Goal: Task Accomplishment & Management: Complete application form

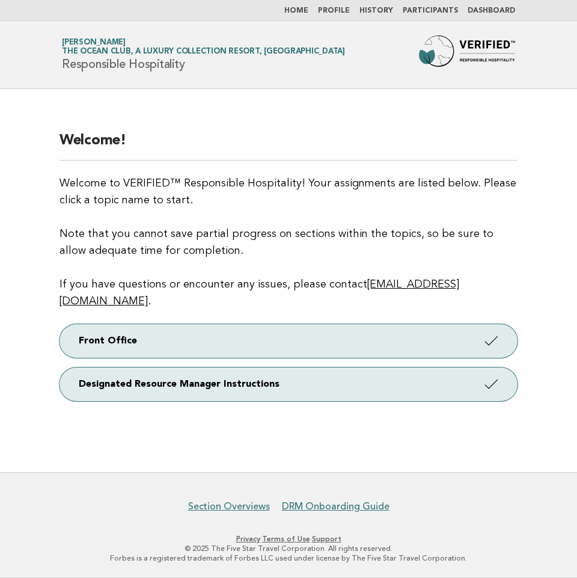
click at [442, 13] on link "Participants" at bounding box center [430, 10] width 55 height 7
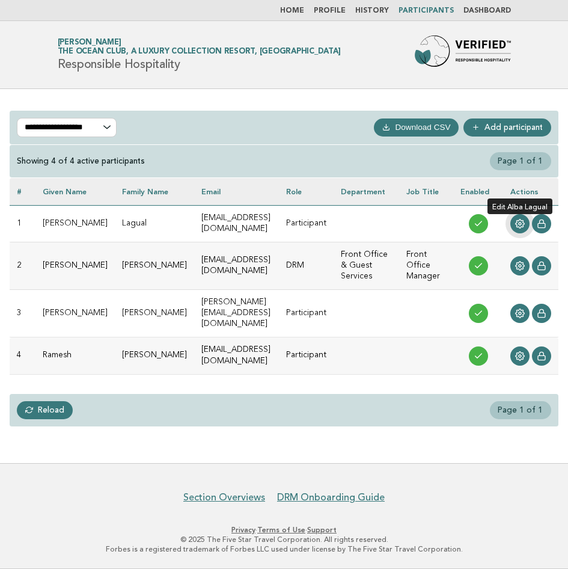
click at [530, 220] on link at bounding box center [519, 223] width 19 height 19
click at [521, 224] on circle at bounding box center [520, 223] width 2 height 2
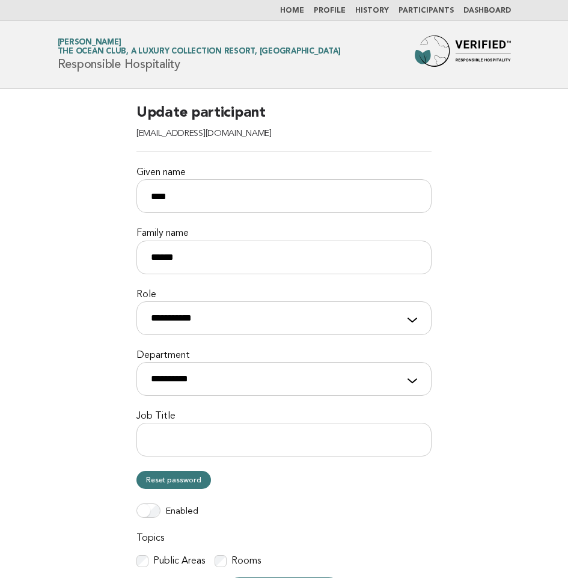
click at [497, 7] on link "Dashboard" at bounding box center [486, 10] width 47 height 7
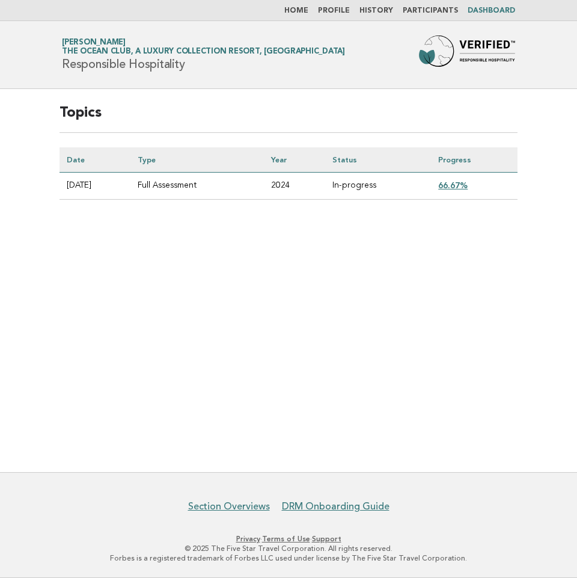
click at [459, 185] on link "66.67%" at bounding box center [452, 185] width 29 height 10
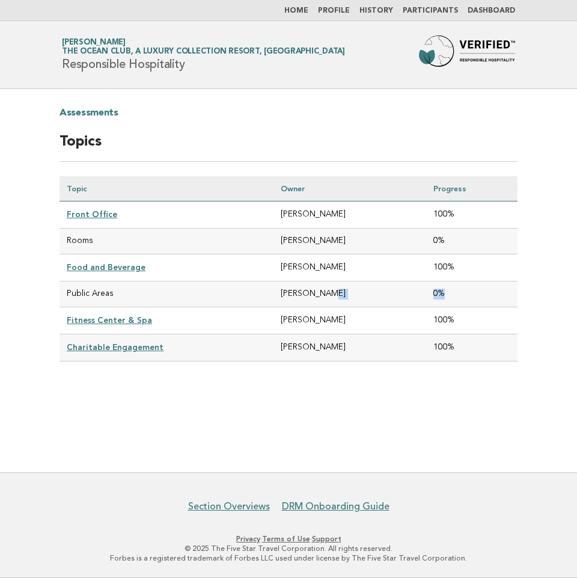
drag, startPoint x: 444, startPoint y: 293, endPoint x: 412, endPoint y: 293, distance: 32.5
click at [412, 293] on tr "Public Areas Alba Lagual 0%" at bounding box center [289, 294] width 458 height 26
click at [488, 7] on link "Dashboard" at bounding box center [491, 10] width 47 height 7
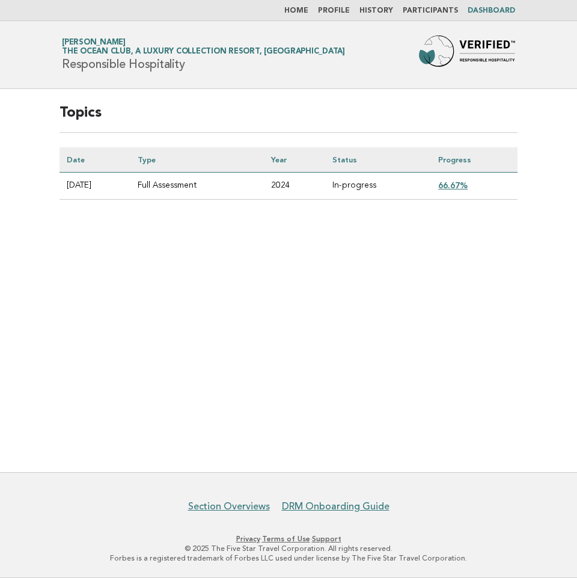
click at [453, 12] on link "Participants" at bounding box center [430, 10] width 55 height 7
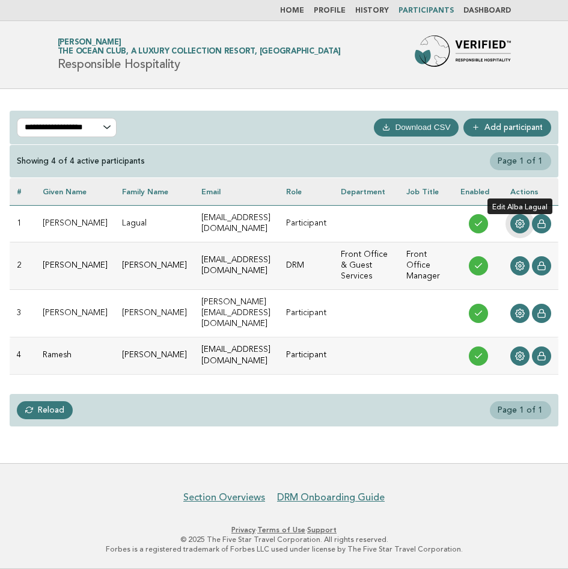
click at [525, 221] on icon at bounding box center [520, 223] width 9 height 9
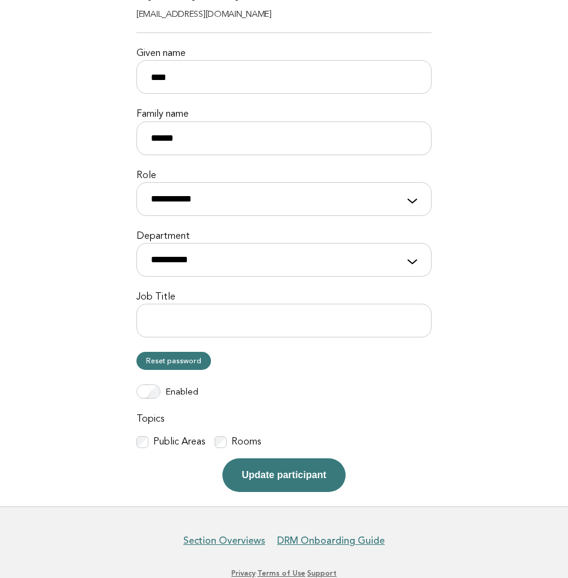
scroll to position [120, 0]
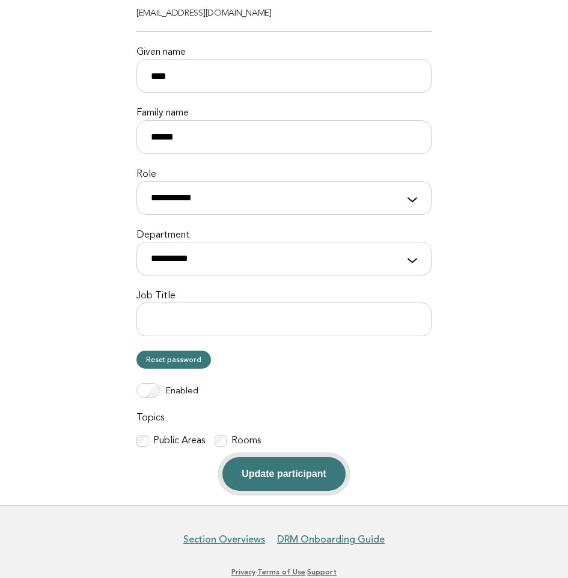
click at [263, 466] on button "Update participant" at bounding box center [283, 474] width 123 height 34
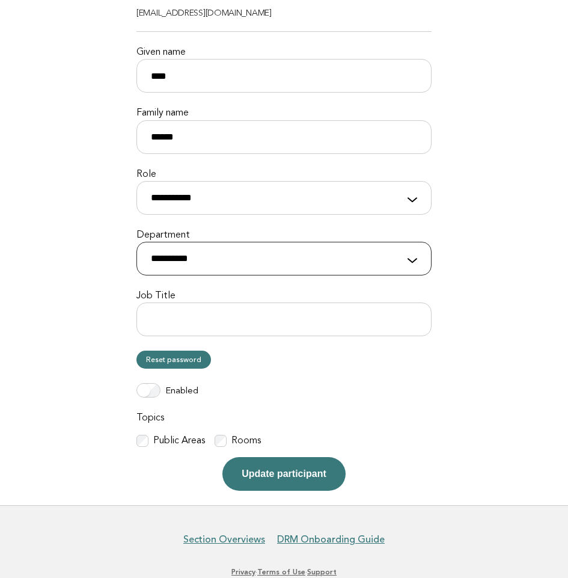
click at [290, 262] on select "**********" at bounding box center [283, 259] width 295 height 34
select select "**********"
click at [136, 242] on select "**********" at bounding box center [283, 259] width 295 height 34
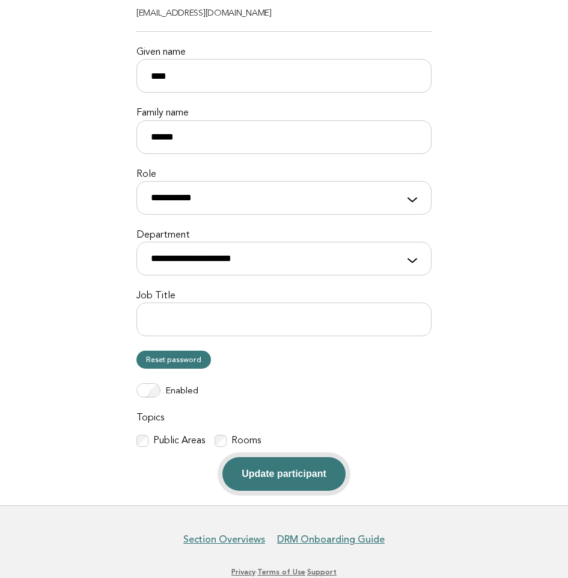
click at [279, 466] on button "Update participant" at bounding box center [283, 474] width 123 height 34
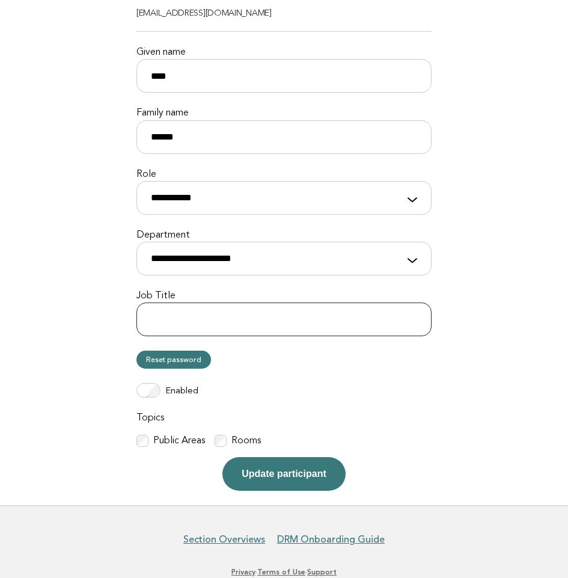
click at [207, 323] on input "Job Title" at bounding box center [283, 319] width 295 height 34
type input "**********"
click at [267, 460] on button "Update participant" at bounding box center [283, 474] width 123 height 34
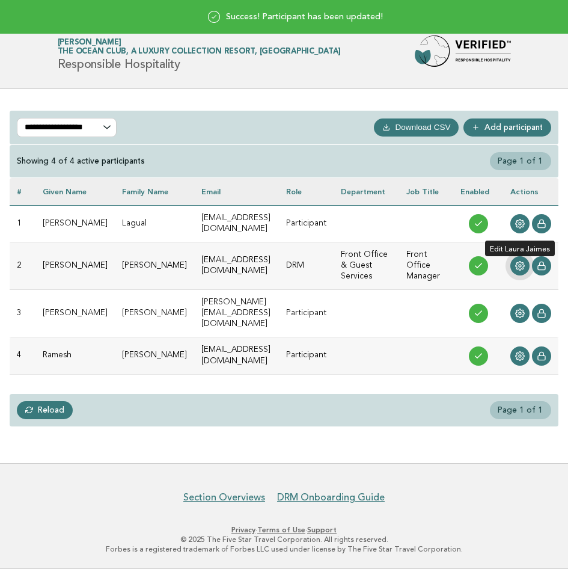
click at [525, 262] on icon at bounding box center [520, 266] width 9 height 9
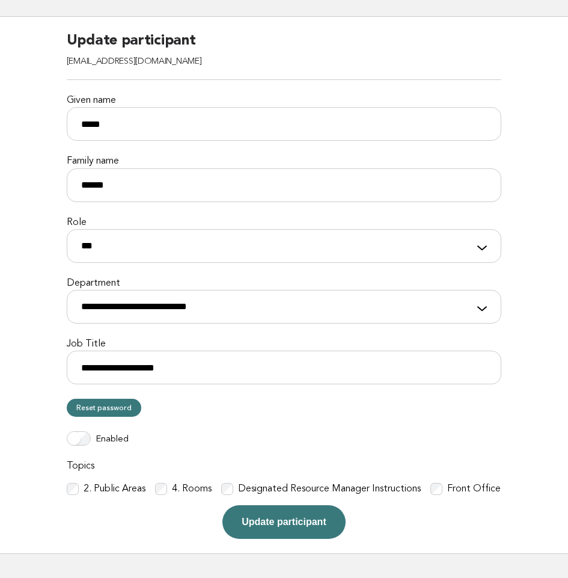
scroll to position [153, 0]
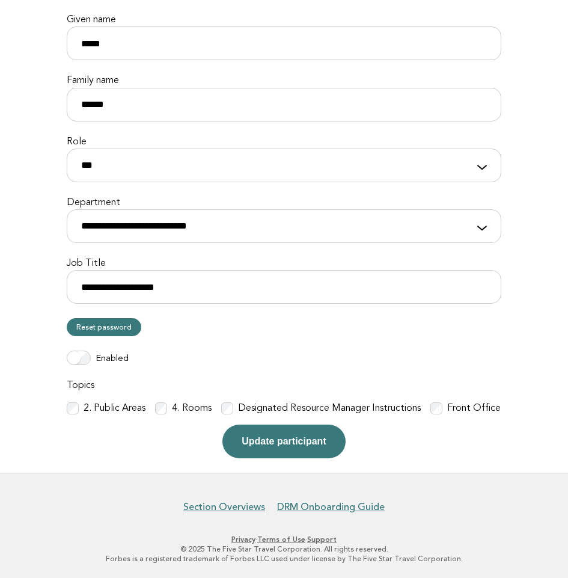
click at [177, 406] on label "4. Rooms" at bounding box center [192, 408] width 40 height 13
click at [265, 441] on button "Update participant" at bounding box center [283, 441] width 123 height 34
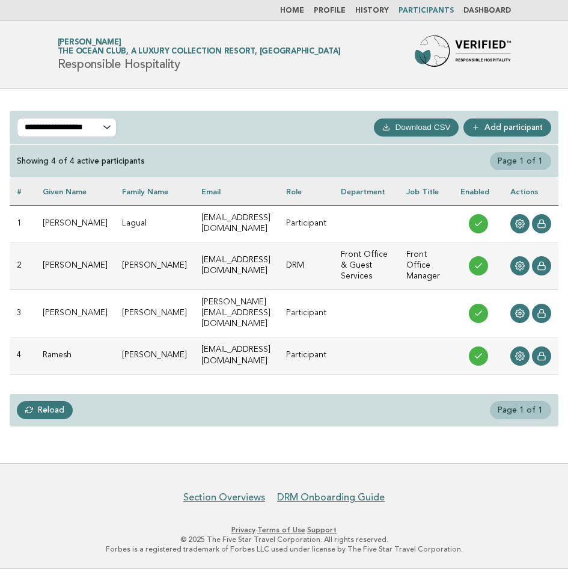
click at [324, 11] on link "Profile" at bounding box center [330, 10] width 32 height 7
click at [304, 10] on link "Home" at bounding box center [292, 10] width 24 height 7
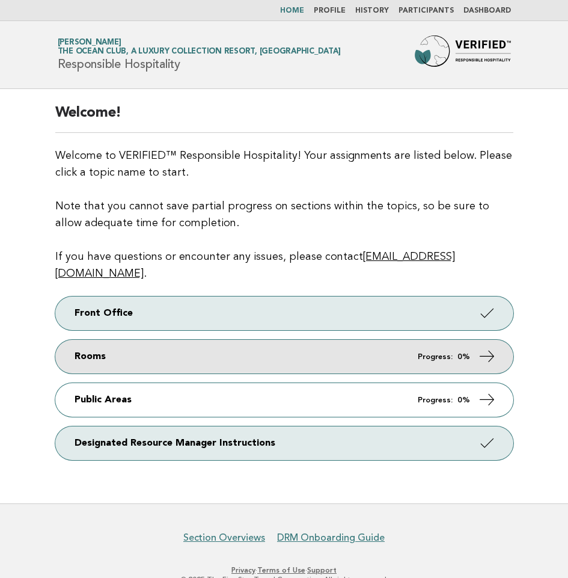
click at [209, 340] on link "Rooms Progress: 0%" at bounding box center [284, 357] width 458 height 34
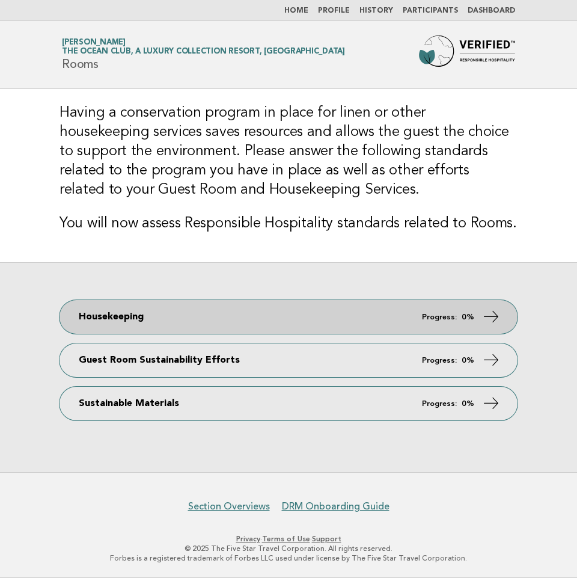
click at [360, 324] on link "Housekeeping Progress: 0%" at bounding box center [289, 317] width 458 height 34
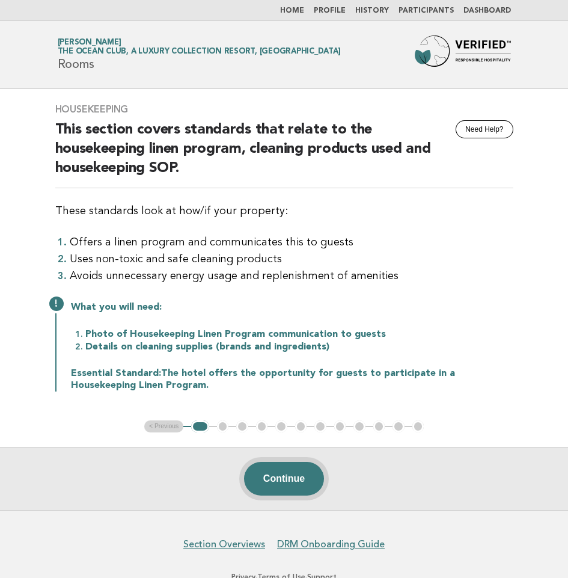
click at [286, 469] on button "Continue" at bounding box center [284, 479] width 80 height 34
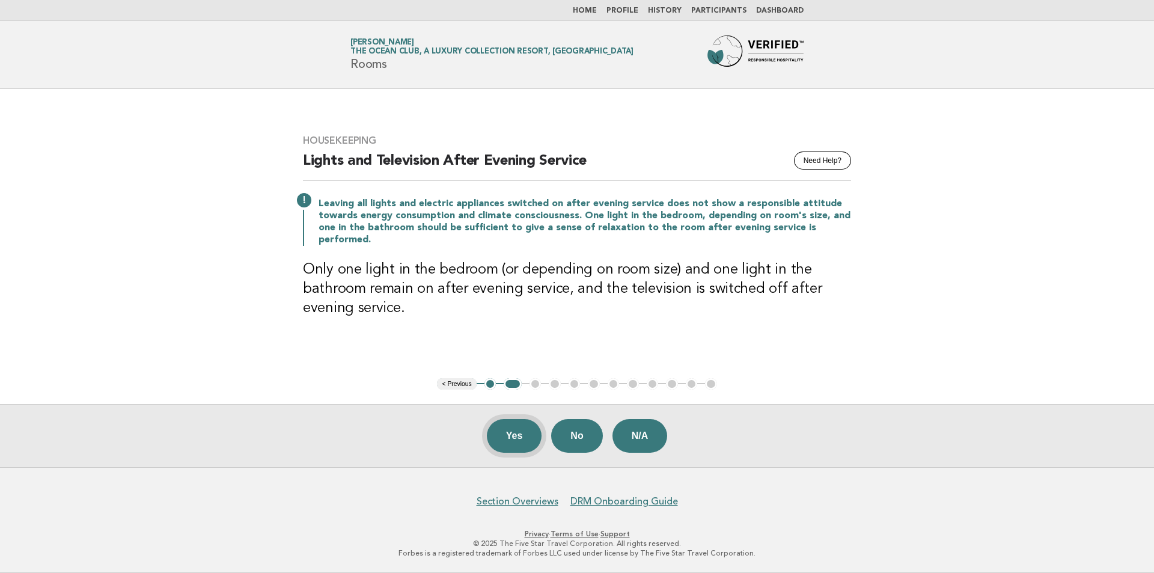
click at [519, 430] on button "Yes" at bounding box center [514, 436] width 55 height 34
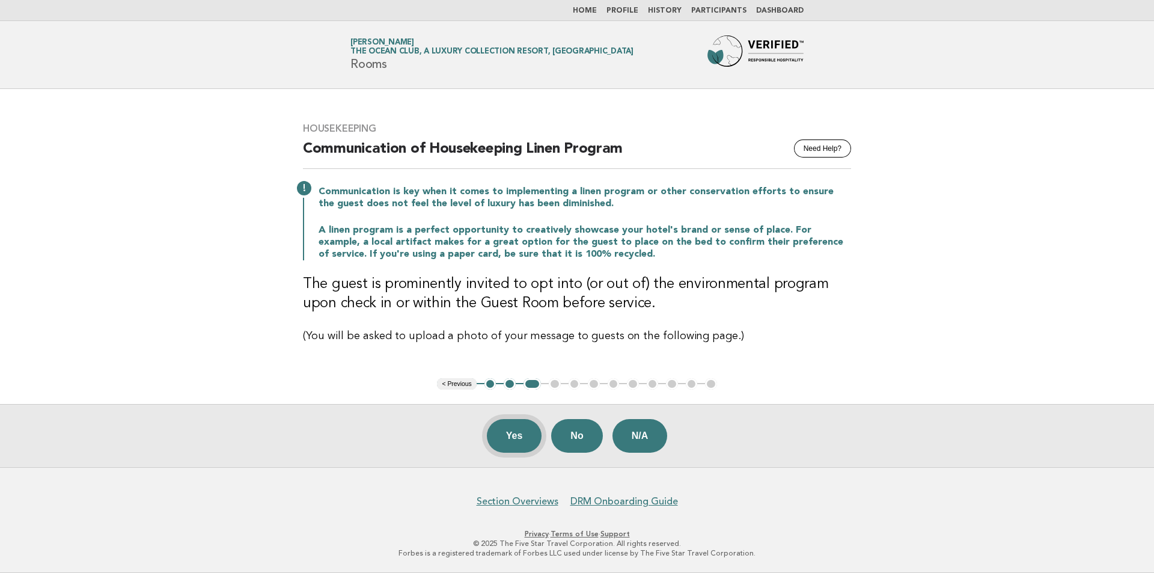
click at [510, 421] on button "Yes" at bounding box center [514, 436] width 55 height 34
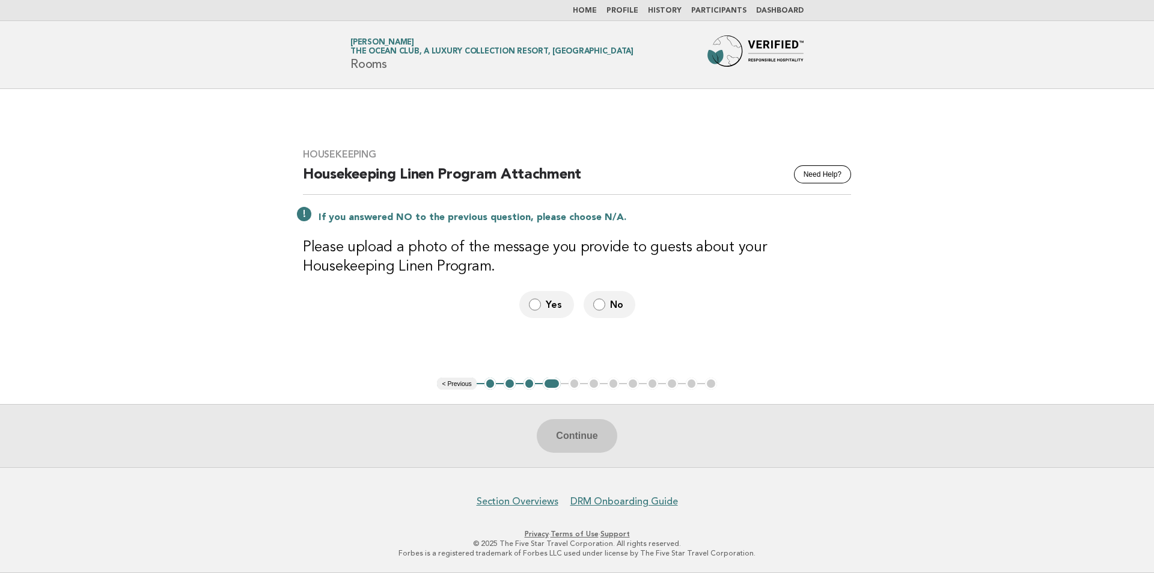
click at [524, 383] on button "3" at bounding box center [530, 384] width 12 height 12
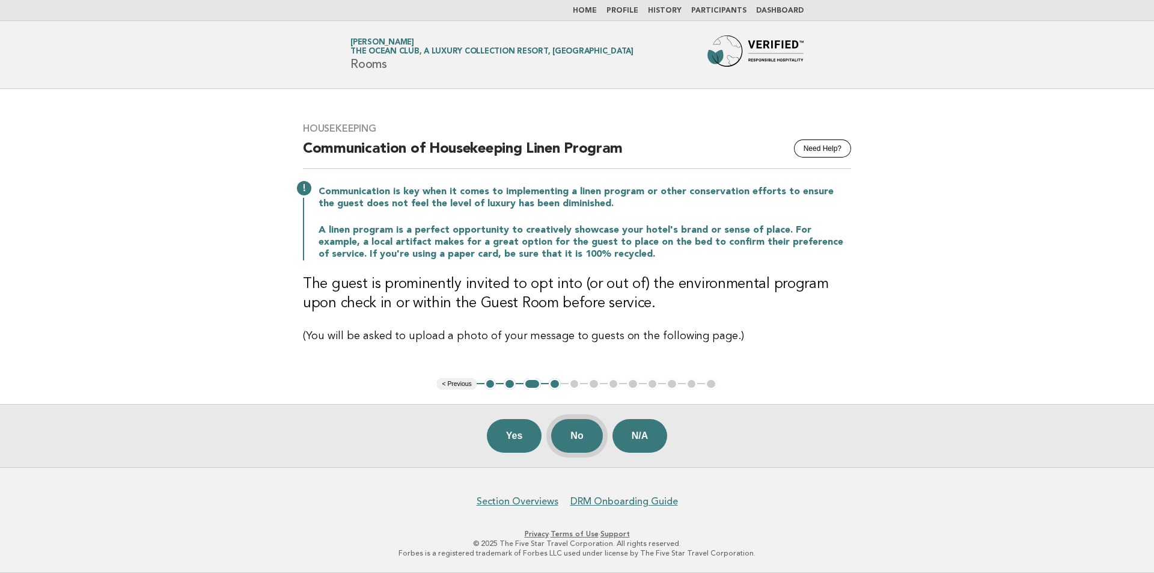
click at [575, 438] on button "No" at bounding box center [576, 436] width 51 height 34
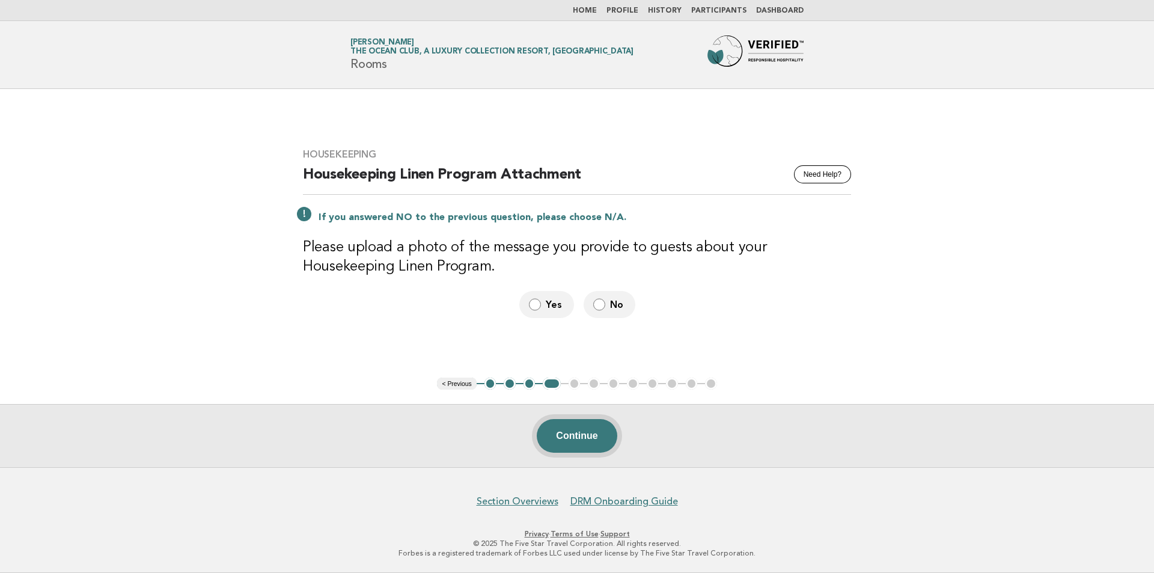
click at [577, 436] on button "Continue" at bounding box center [577, 436] width 80 height 34
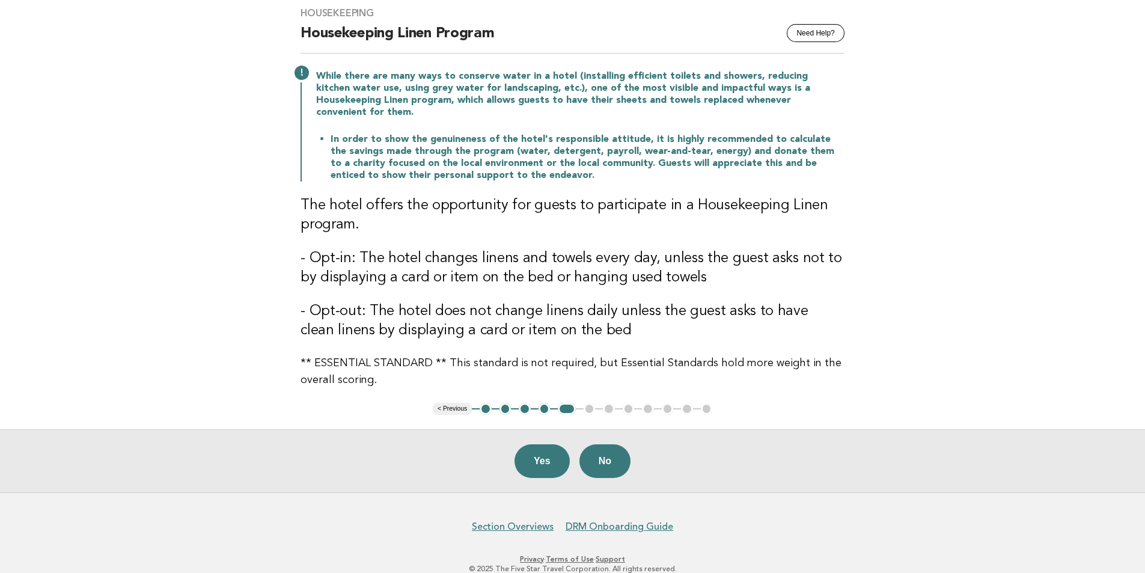
scroll to position [109, 0]
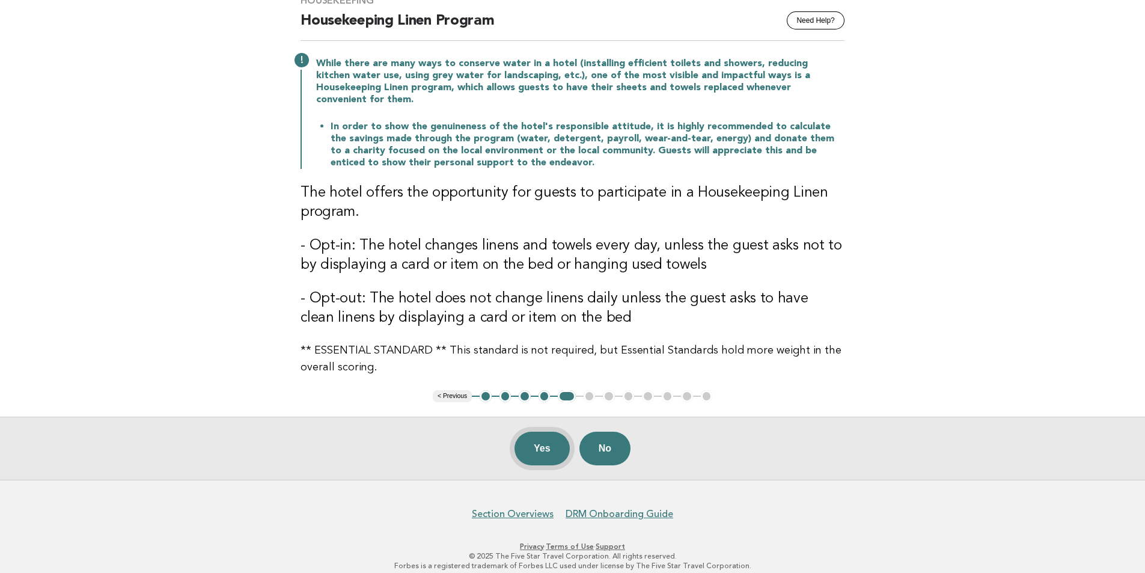
click at [546, 436] on button "Yes" at bounding box center [542, 449] width 55 height 34
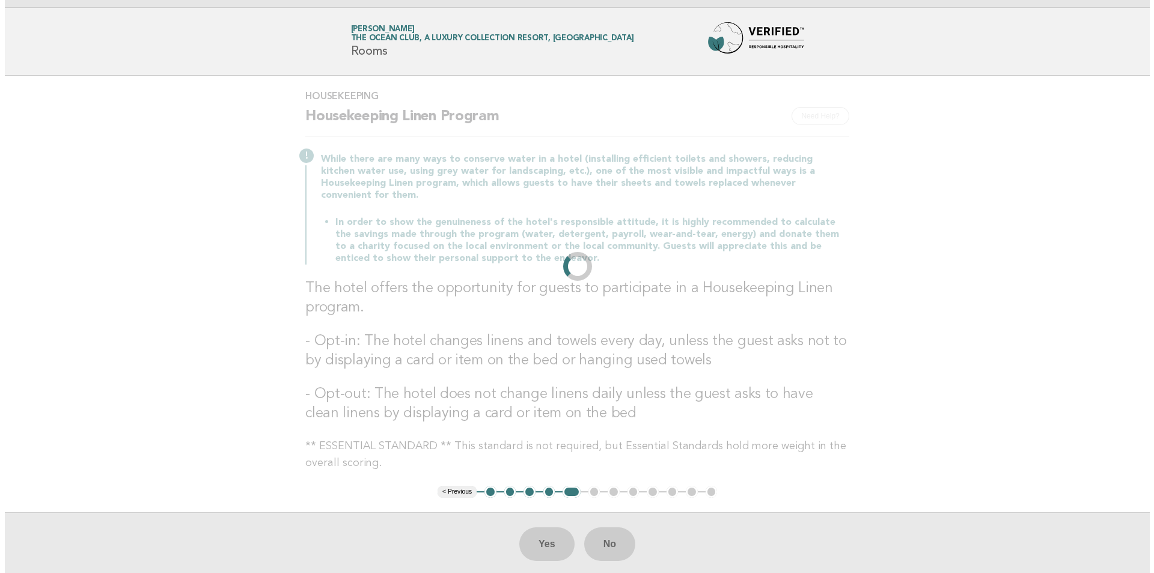
scroll to position [0, 0]
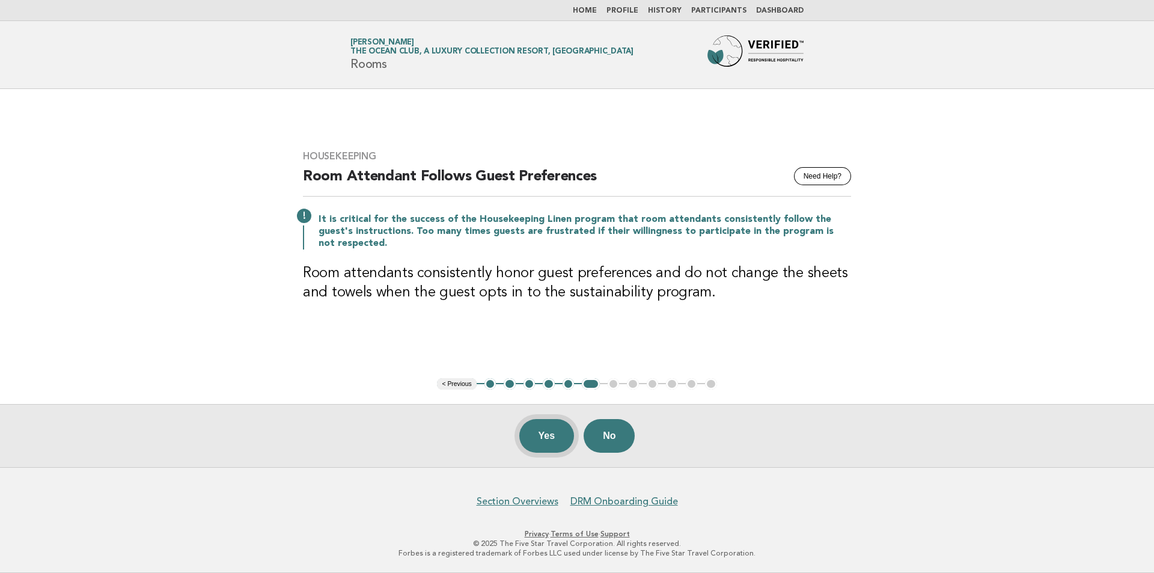
click at [539, 425] on button "Yes" at bounding box center [546, 436] width 55 height 34
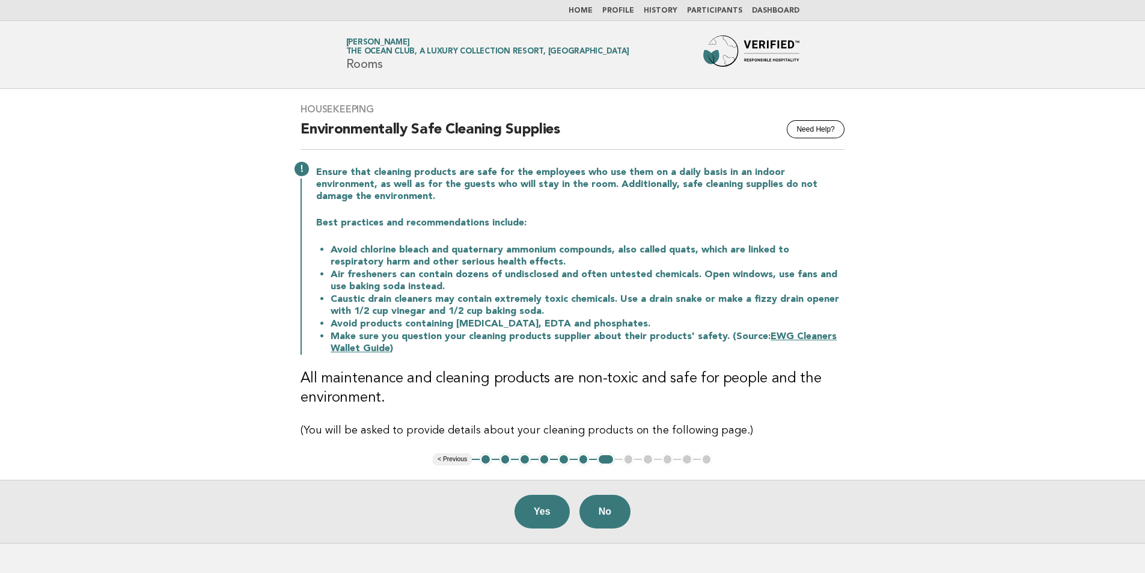
click at [577, 453] on button "6" at bounding box center [584, 459] width 12 height 12
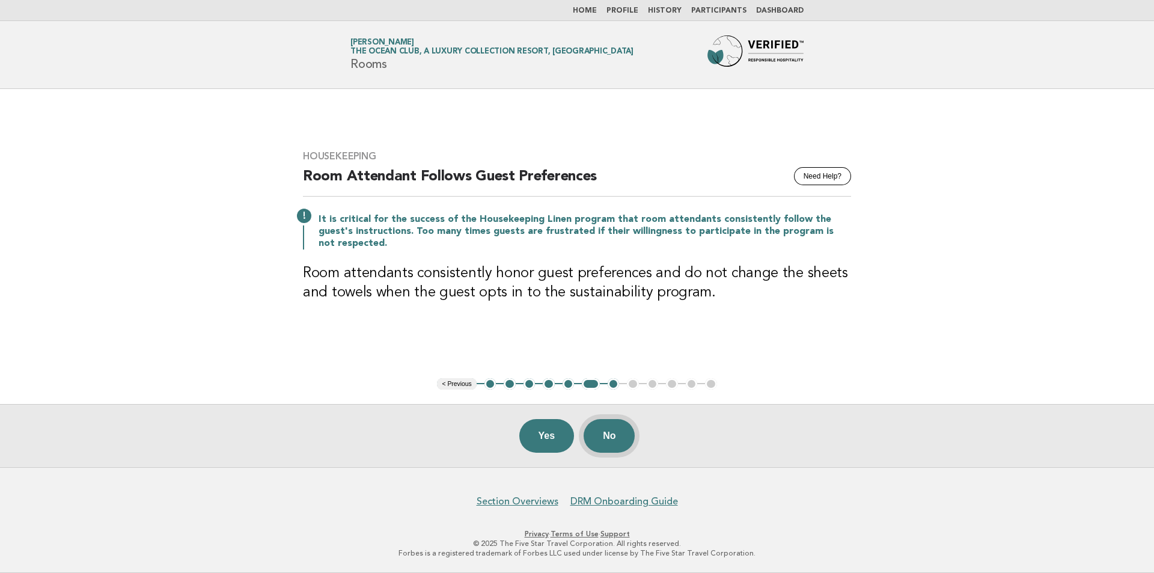
click at [577, 438] on button "No" at bounding box center [609, 436] width 51 height 34
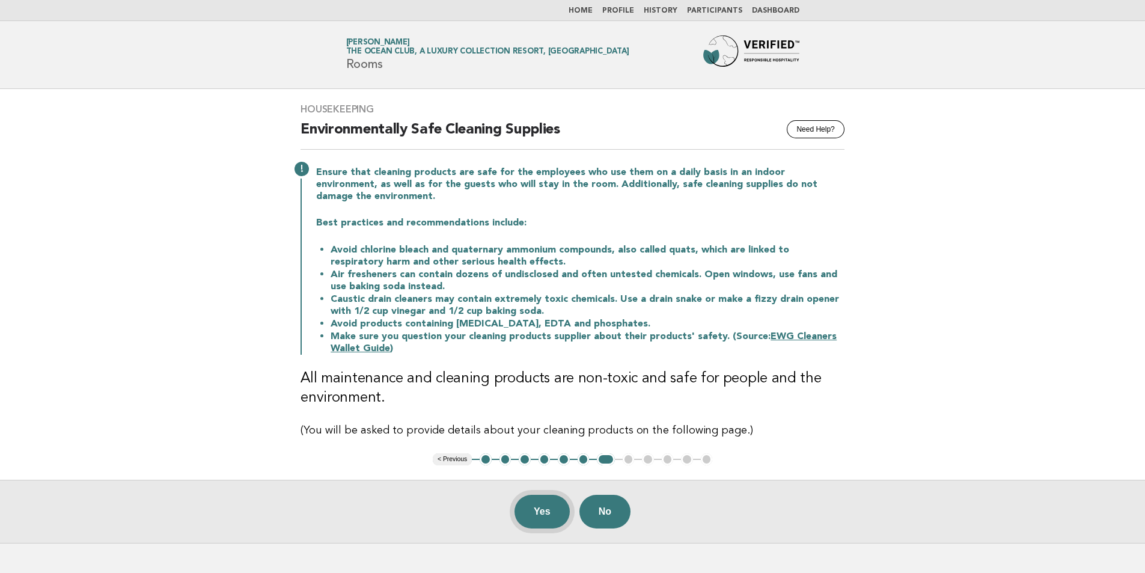
click at [542, 495] on button "Yes" at bounding box center [542, 512] width 55 height 34
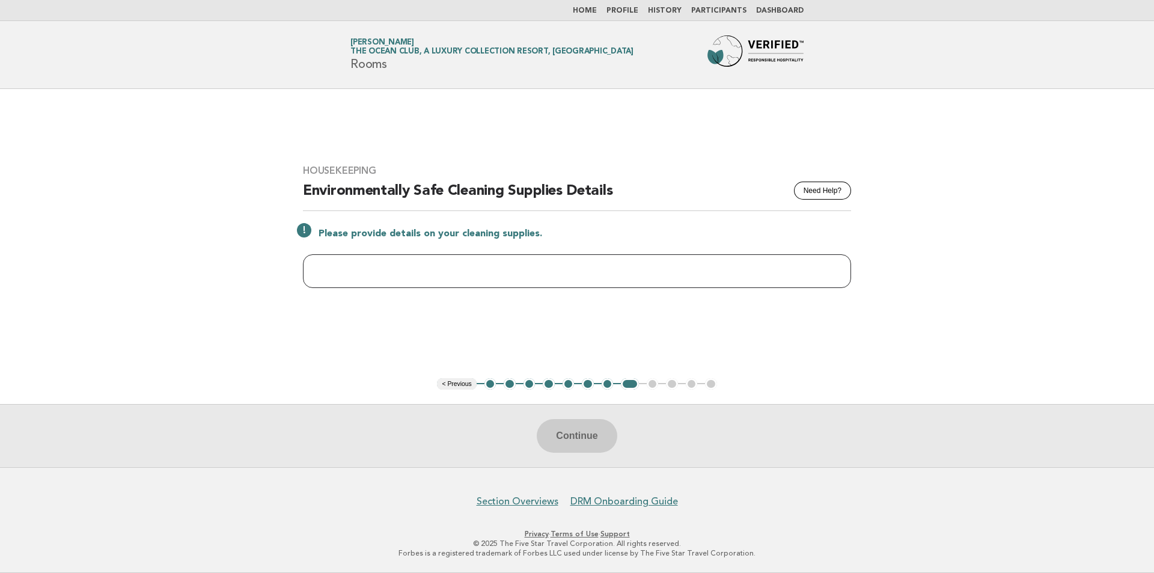
click at [500, 281] on input "text" at bounding box center [577, 271] width 548 height 34
click at [500, 280] on input "text" at bounding box center [577, 271] width 548 height 34
type input "******"
click at [567, 435] on button "Continue" at bounding box center [577, 436] width 80 height 34
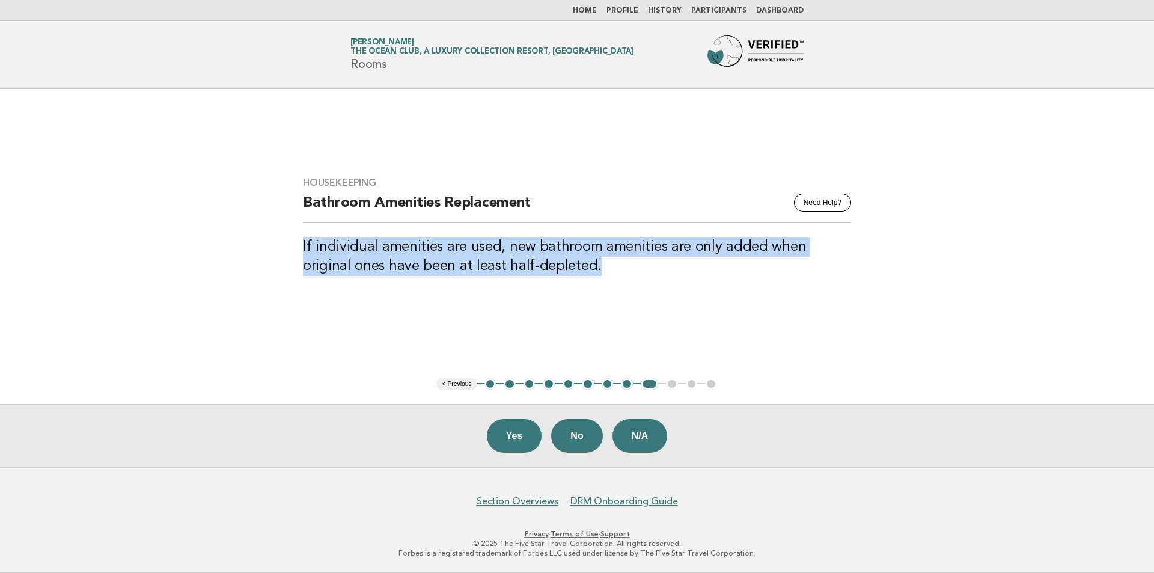
drag, startPoint x: 552, startPoint y: 267, endPoint x: 293, endPoint y: 241, distance: 260.4
click at [293, 241] on div "Housekeeping Need Help? Bathroom Amenities Replacement If individual amenities …" at bounding box center [577, 233] width 577 height 142
copy h3 "If individual amenities are used, new bathroom amenities are only added when or…"
click at [577, 442] on button "N/A" at bounding box center [640, 436] width 55 height 34
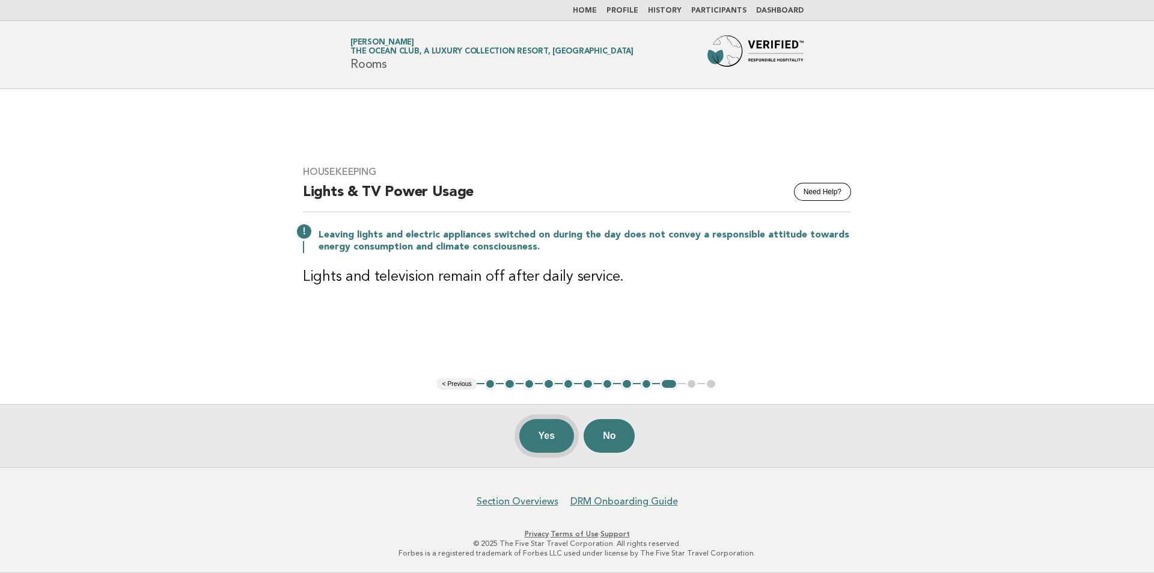
click at [561, 441] on button "Yes" at bounding box center [546, 436] width 55 height 34
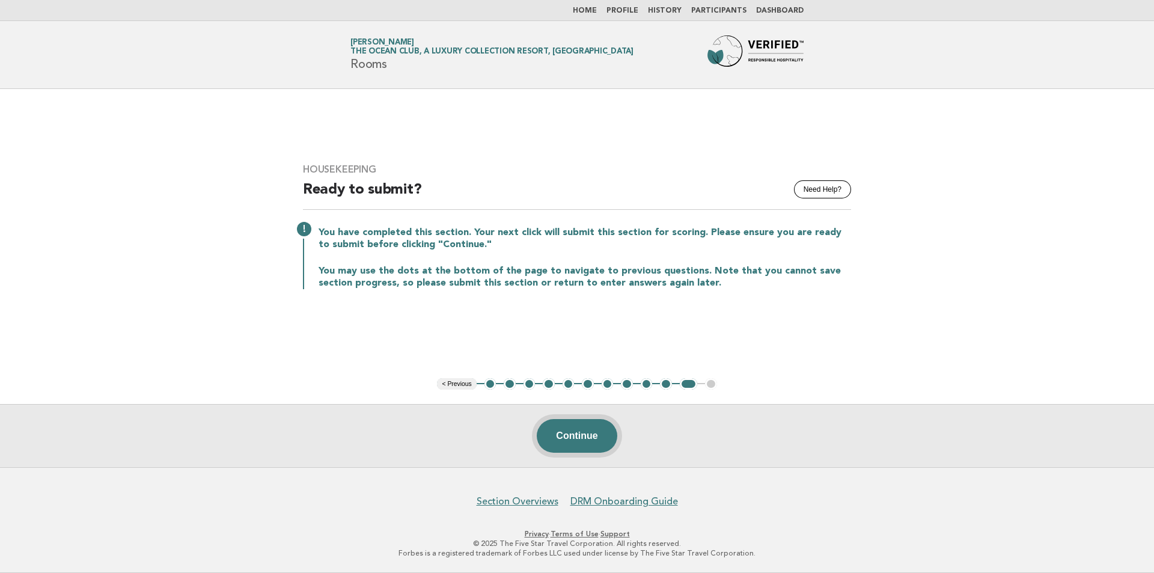
click at [561, 441] on button "Continue" at bounding box center [577, 436] width 80 height 34
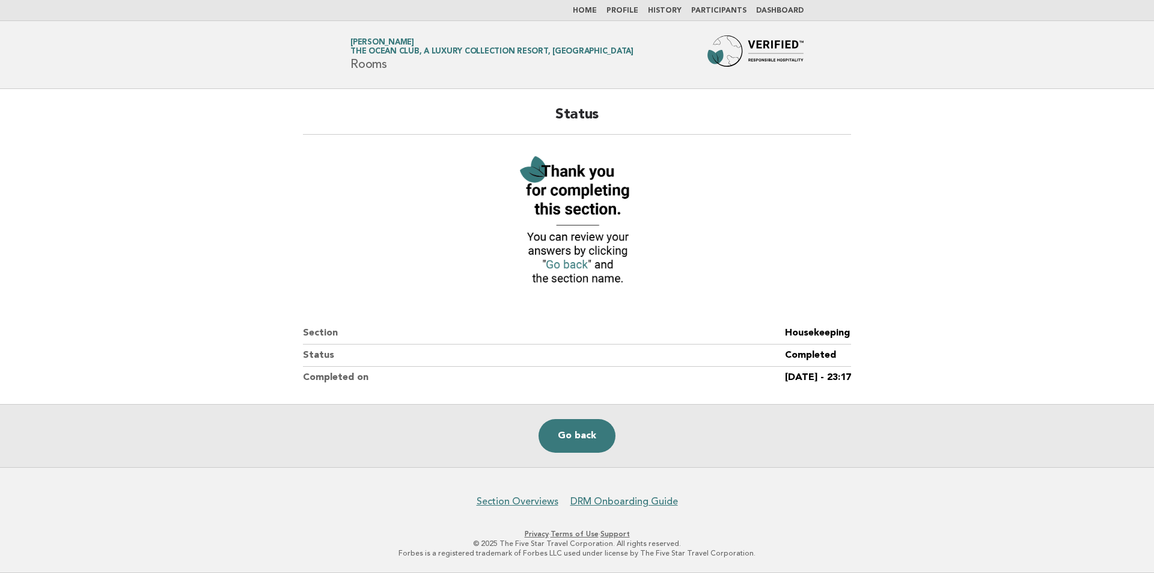
click at [577, 441] on link "Go back" at bounding box center [577, 436] width 77 height 34
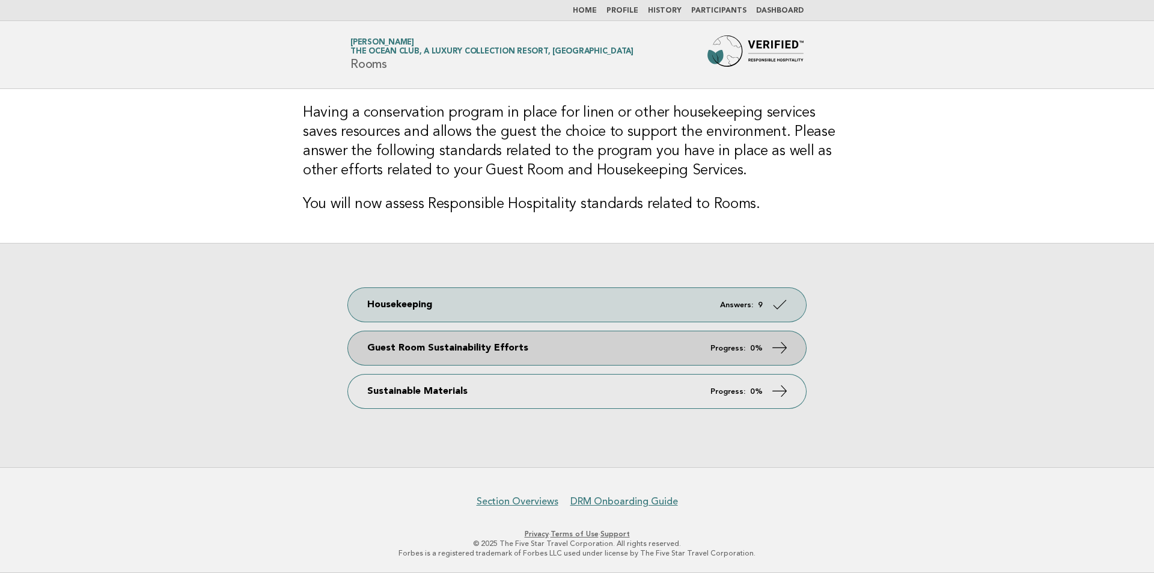
click at [570, 356] on link "Guest Room Sustainability Efforts Progress: 0%" at bounding box center [577, 348] width 458 height 34
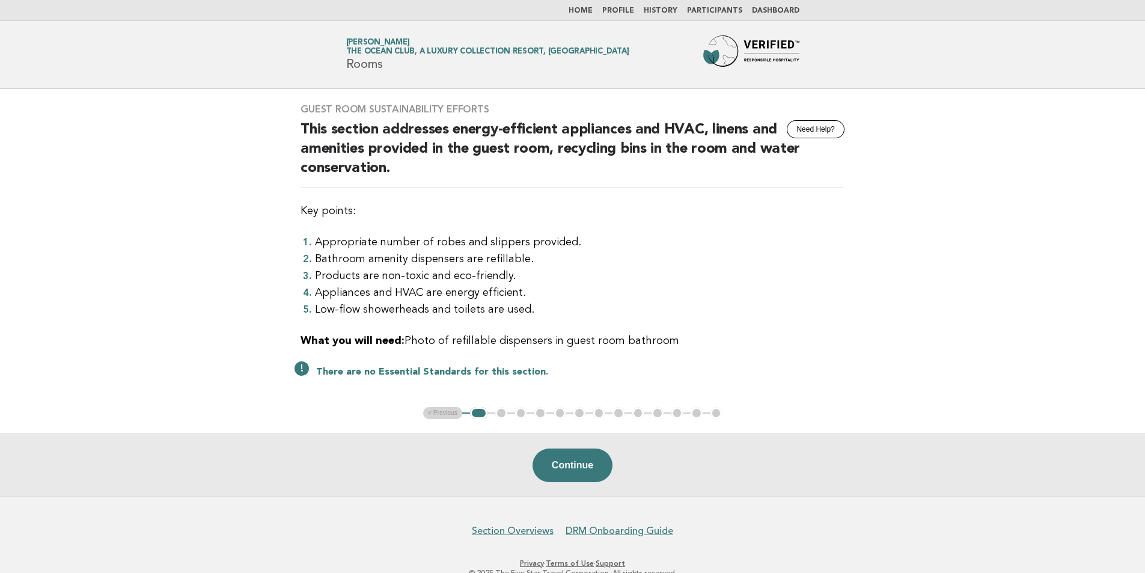
click at [555, 447] on div "Continue" at bounding box center [572, 464] width 1145 height 63
click at [555, 462] on button "Continue" at bounding box center [573, 465] width 80 height 34
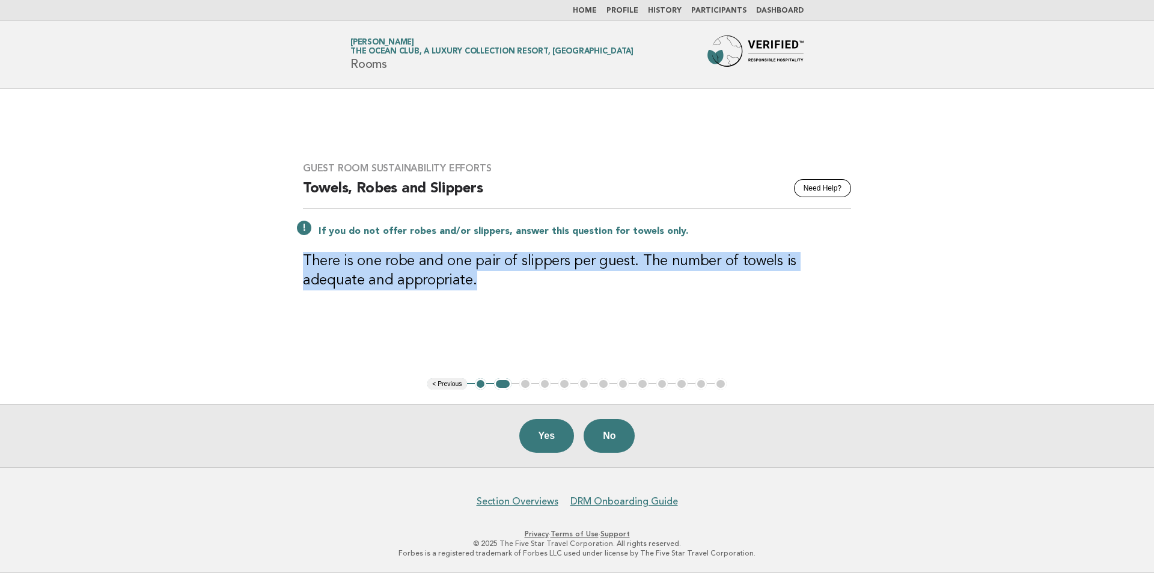
drag, startPoint x: 417, startPoint y: 281, endPoint x: 296, endPoint y: 268, distance: 122.1
click at [296, 268] on div "Guest Room Sustainability Efforts Need Help? Towels, Robes and Slippers If you …" at bounding box center [577, 233] width 577 height 171
copy h3 "There is one robe and one pair of slippers per guest. The number of towels is a…"
click at [536, 426] on button "Yes" at bounding box center [546, 436] width 55 height 34
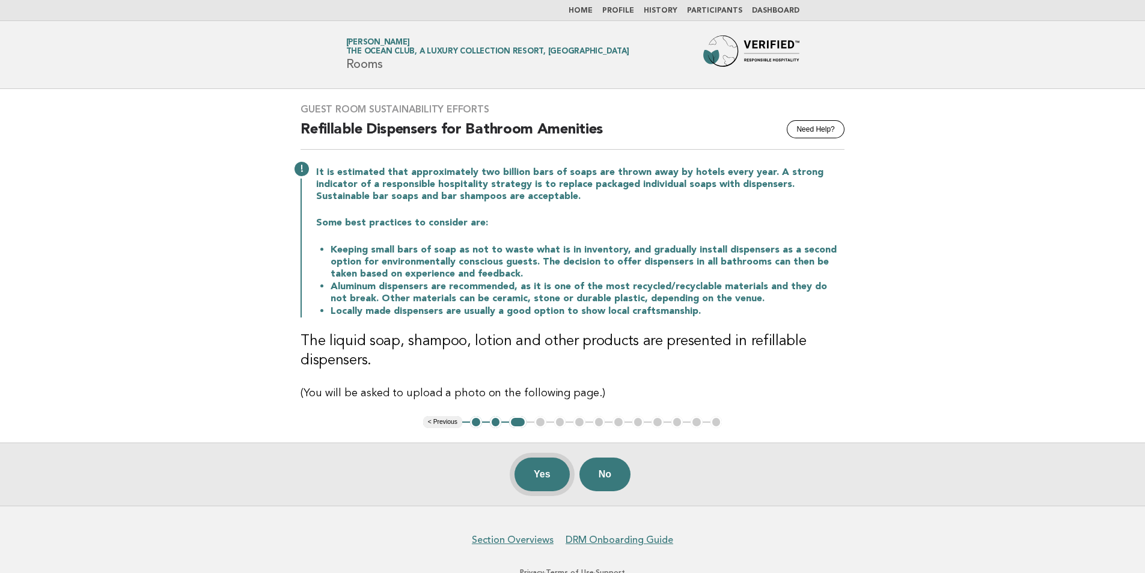
click at [536, 466] on button "Yes" at bounding box center [542, 474] width 55 height 34
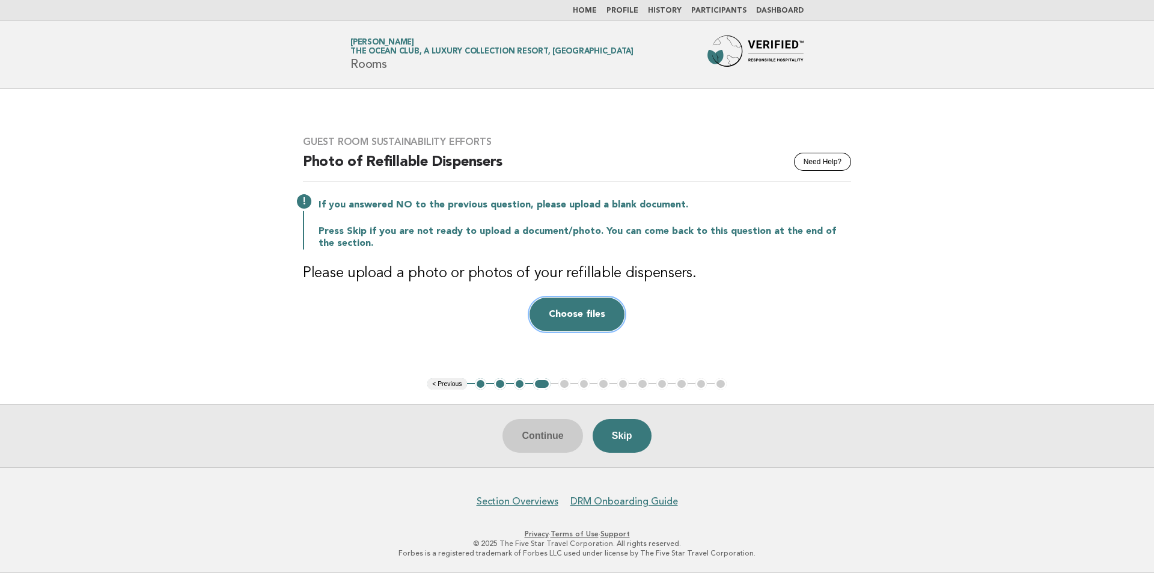
click at [553, 317] on button "Choose files" at bounding box center [577, 315] width 95 height 34
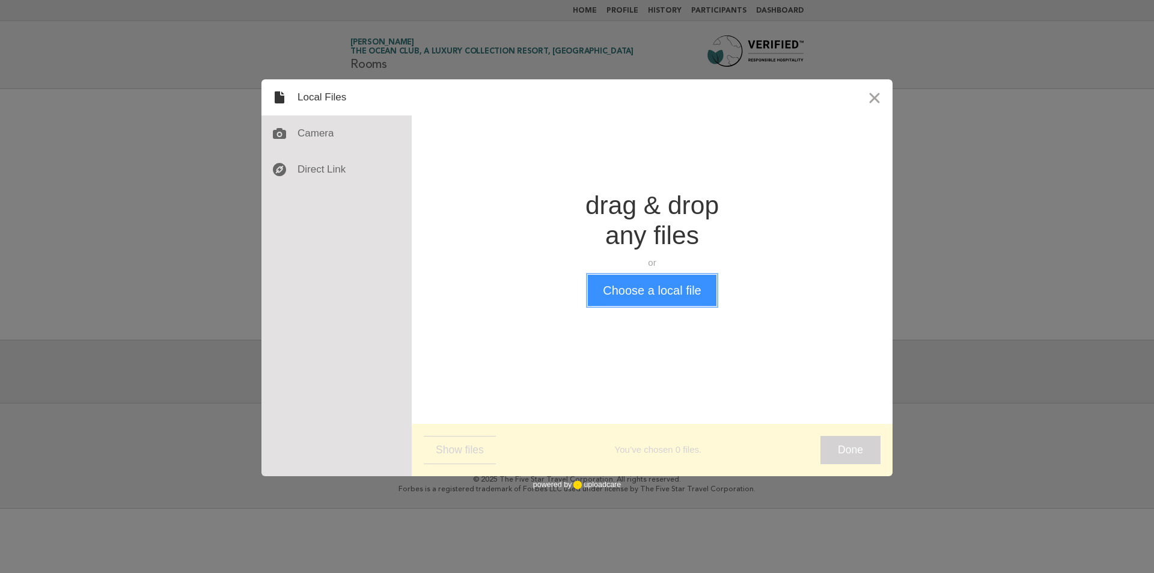
click at [621, 275] on button "Choose a local file" at bounding box center [652, 290] width 128 height 31
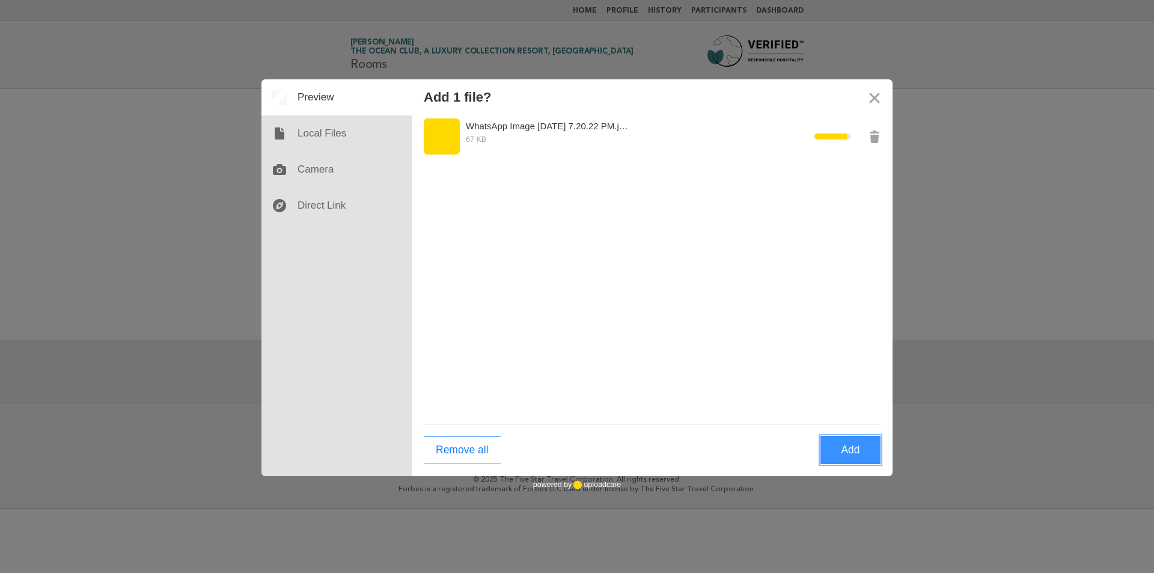
click at [866, 440] on button "Add" at bounding box center [851, 450] width 60 height 28
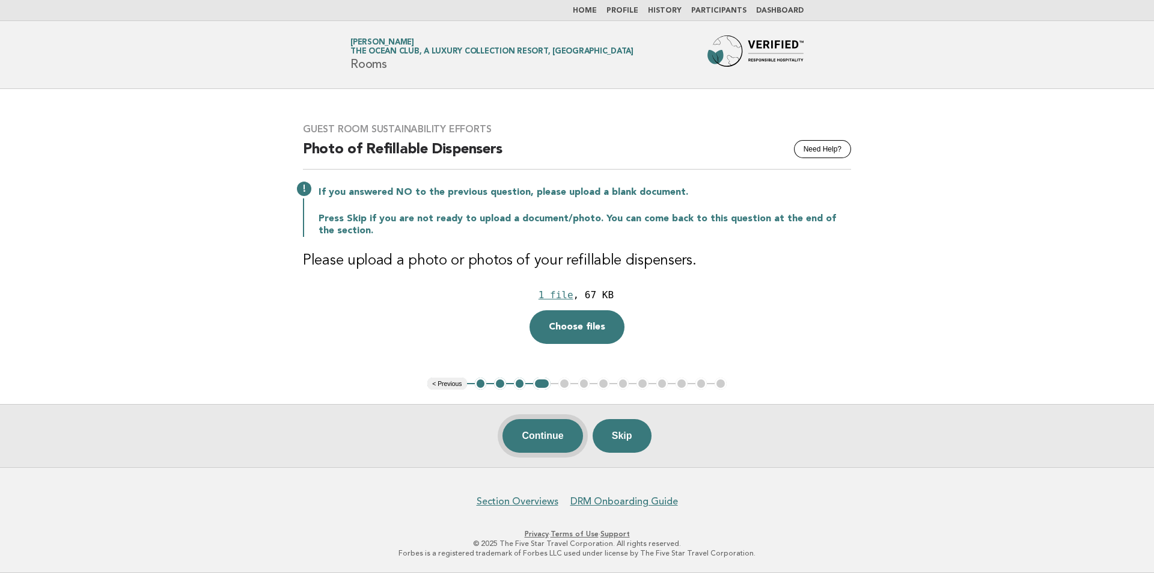
click at [562, 433] on button "Continue" at bounding box center [543, 436] width 80 height 34
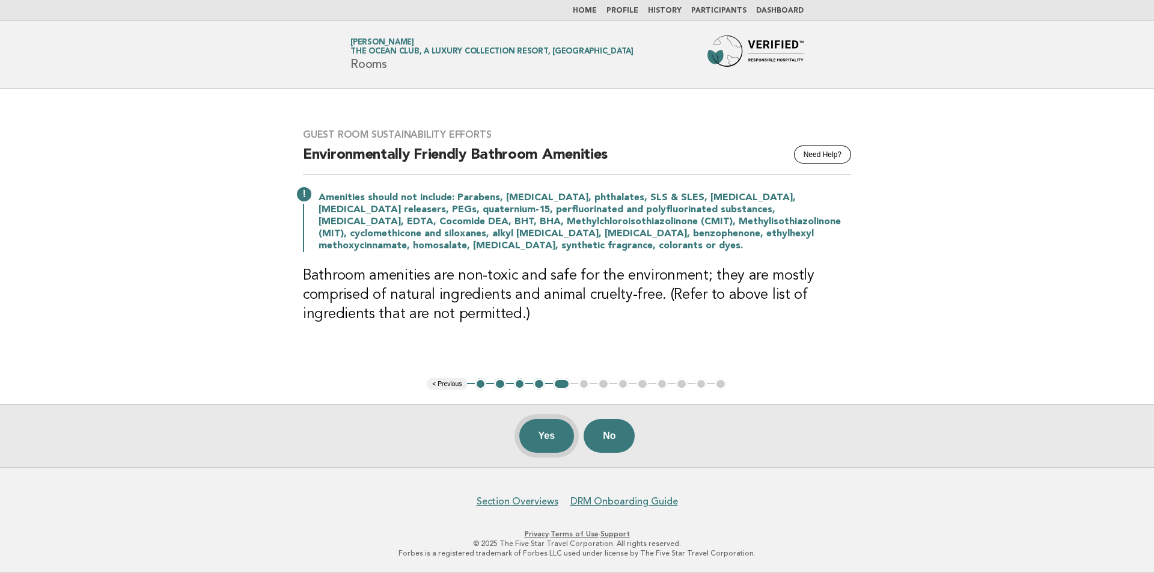
click at [551, 426] on button "Yes" at bounding box center [546, 436] width 55 height 34
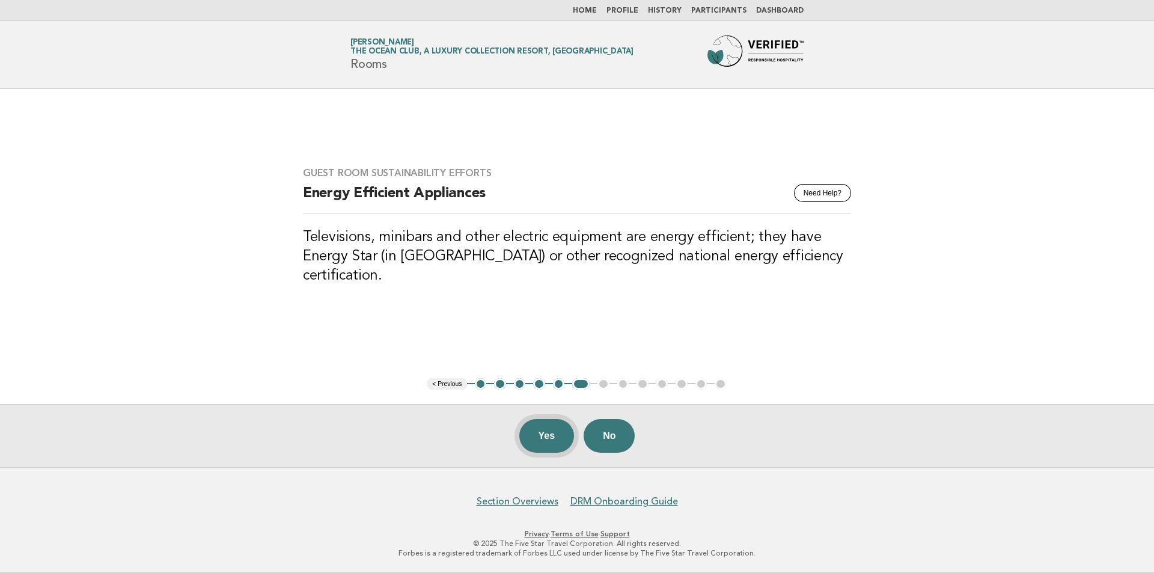
click at [562, 422] on button "Yes" at bounding box center [546, 436] width 55 height 34
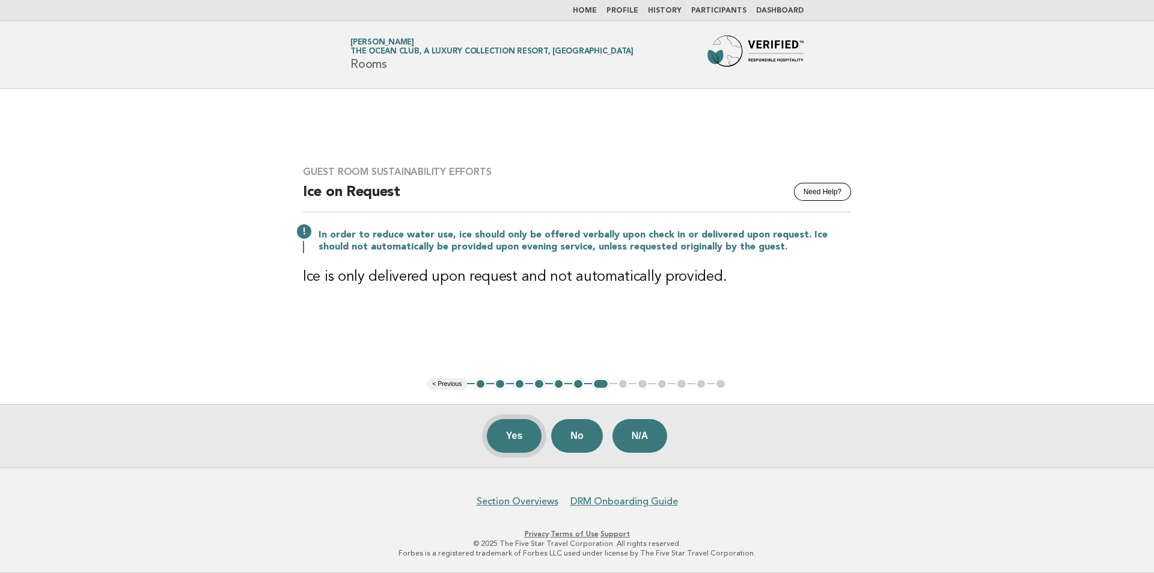
click at [502, 438] on button "Yes" at bounding box center [514, 436] width 55 height 34
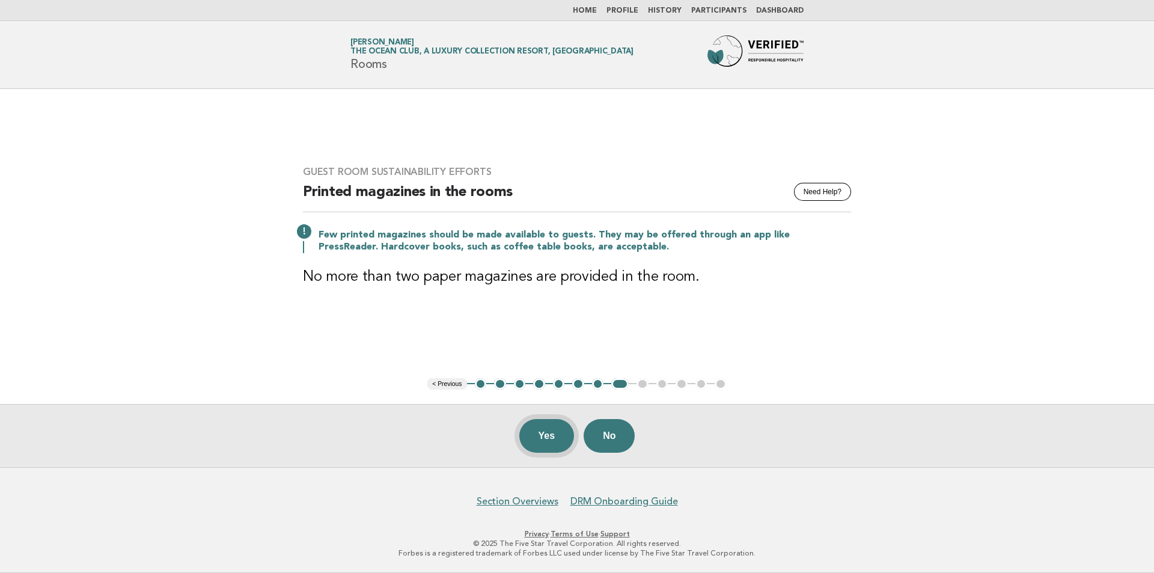
click at [571, 430] on button "Yes" at bounding box center [546, 436] width 55 height 34
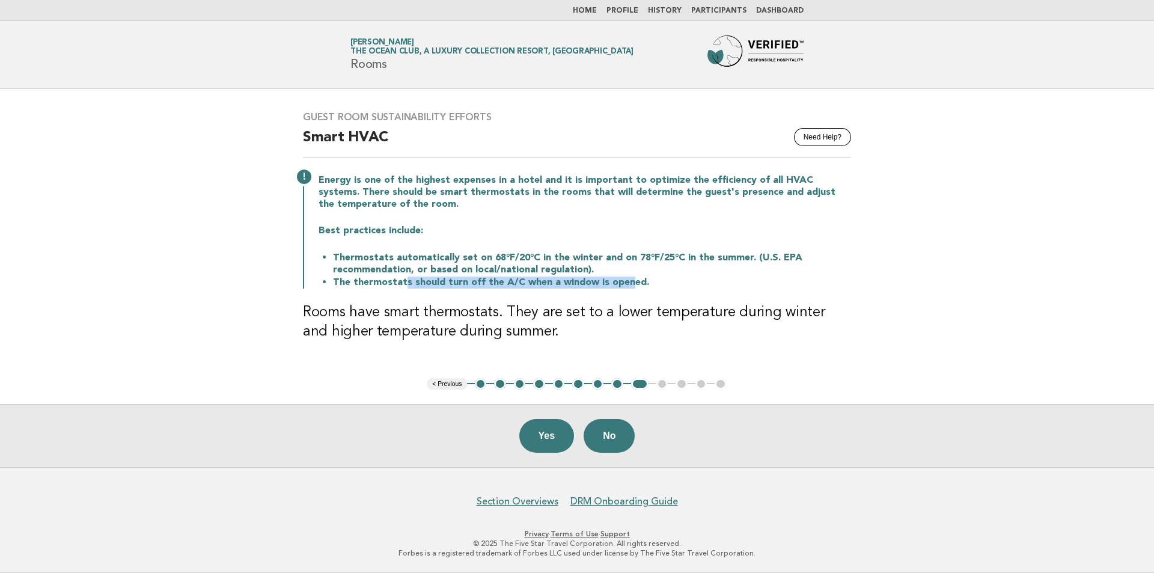
drag, startPoint x: 404, startPoint y: 285, endPoint x: 625, endPoint y: 283, distance: 220.6
click at [625, 283] on li "The thermostats should turn off the A/C when a window is opened." at bounding box center [592, 282] width 518 height 13
click at [623, 440] on button "No" at bounding box center [609, 436] width 51 height 34
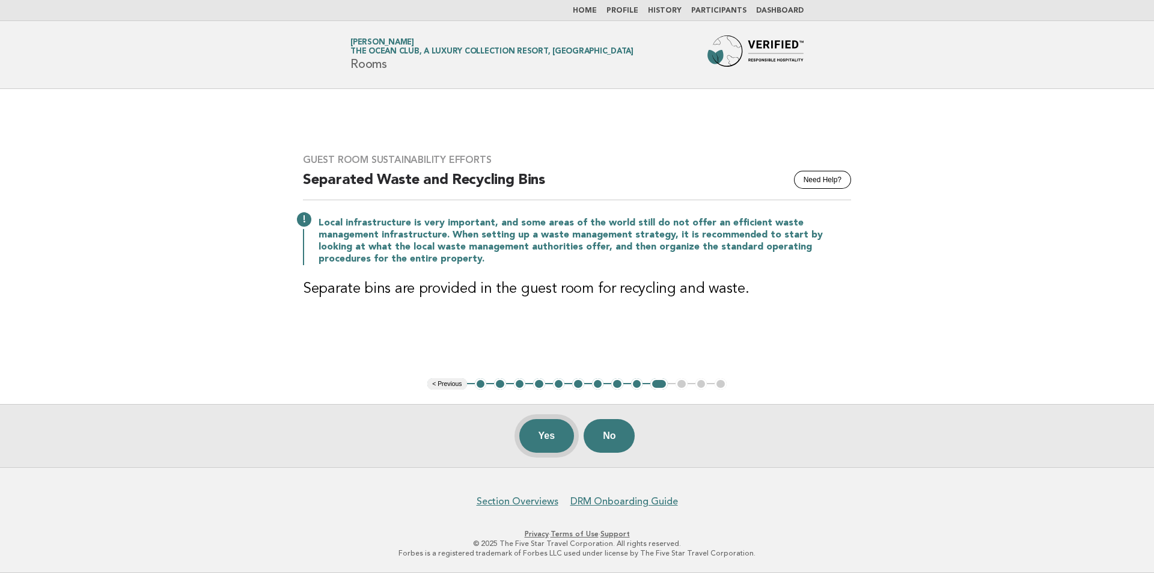
click at [562, 429] on button "Yes" at bounding box center [546, 436] width 55 height 34
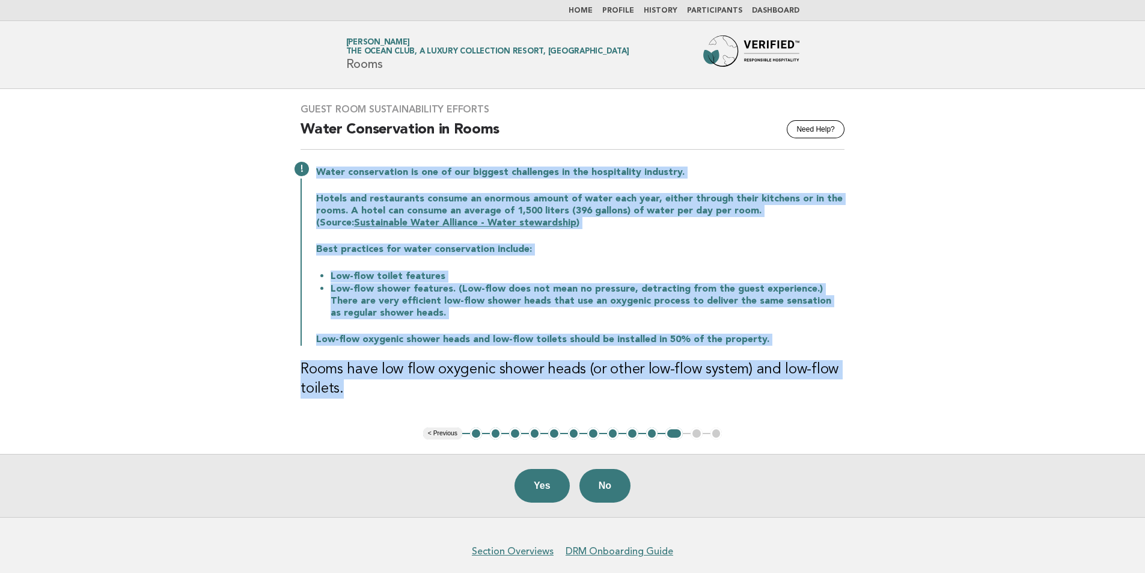
drag, startPoint x: 315, startPoint y: 170, endPoint x: 369, endPoint y: 384, distance: 220.6
click at [369, 384] on div "Guest Room Sustainability Efforts Need Help? Water Conservation in Rooms Water …" at bounding box center [572, 258] width 573 height 338
copy div "Water conservation is one of our biggest challenges in the hospitality industry…"
click at [412, 302] on li "Low-flow shower features. (Low-flow does not mean no pressure, detracting from …" at bounding box center [588, 301] width 514 height 37
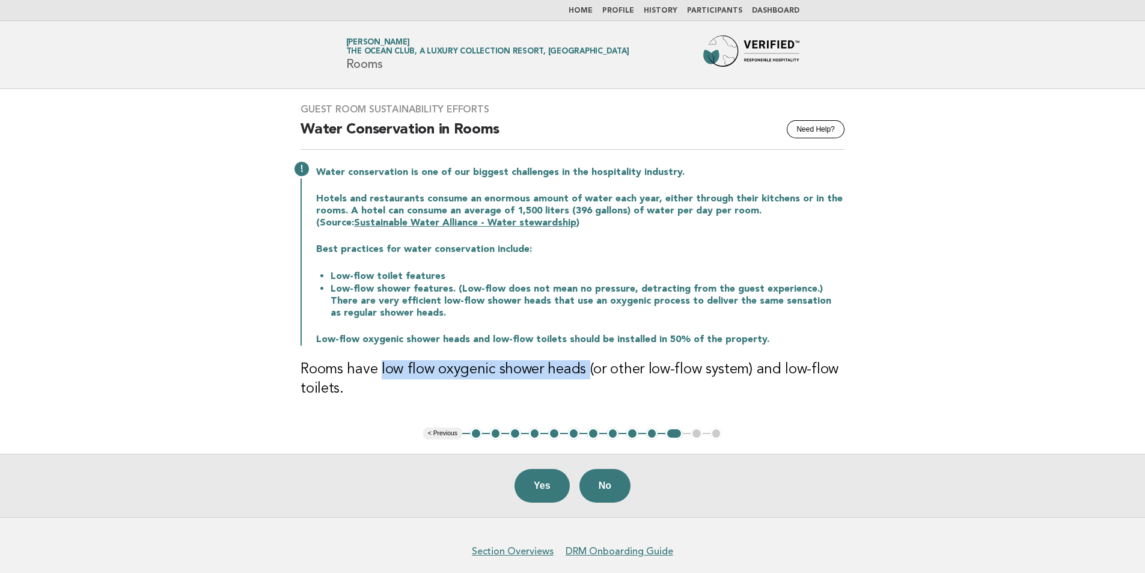
drag, startPoint x: 583, startPoint y: 373, endPoint x: 379, endPoint y: 367, distance: 204.5
click at [379, 367] on h3 "Rooms have low flow oxygenic shower heads (or other low-flow system) and low-fl…" at bounding box center [573, 379] width 544 height 38
click at [542, 479] on button "Yes" at bounding box center [542, 486] width 55 height 34
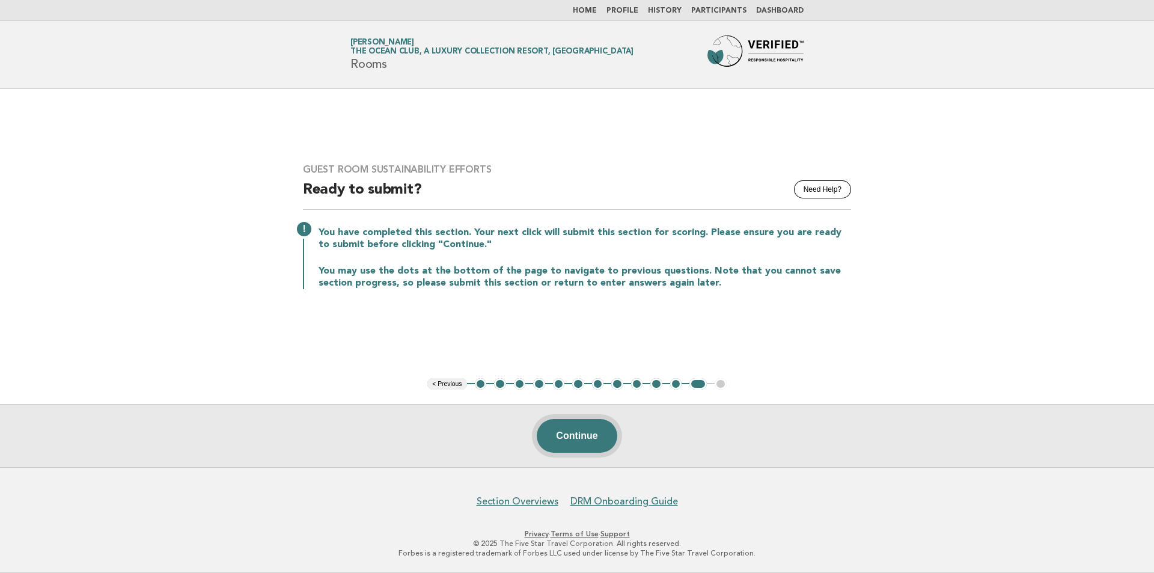
click at [578, 440] on button "Continue" at bounding box center [577, 436] width 80 height 34
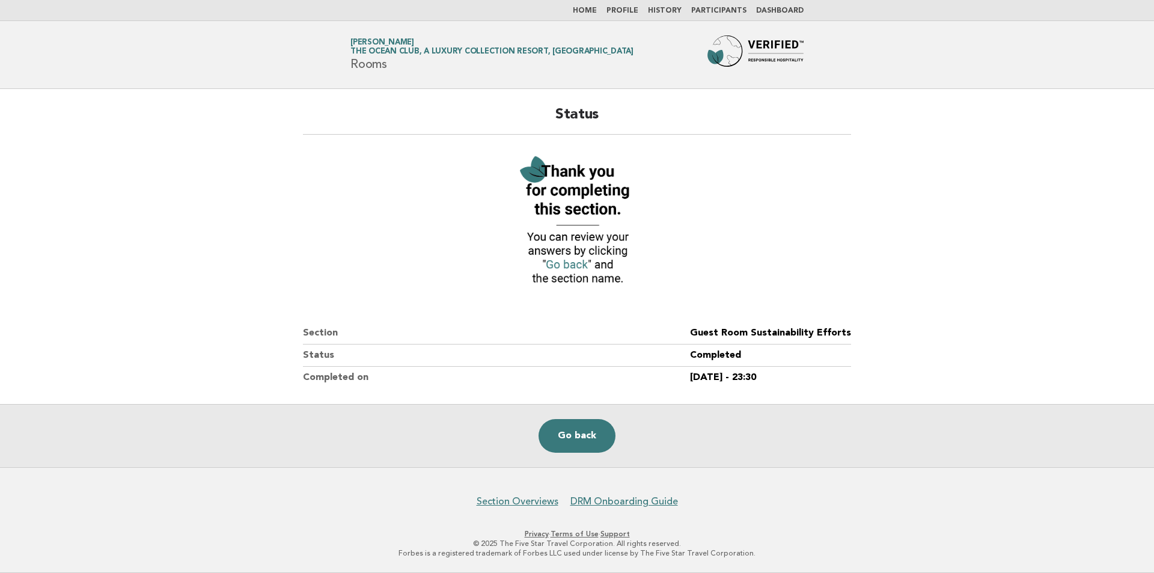
click at [578, 440] on link "Go back" at bounding box center [577, 436] width 77 height 34
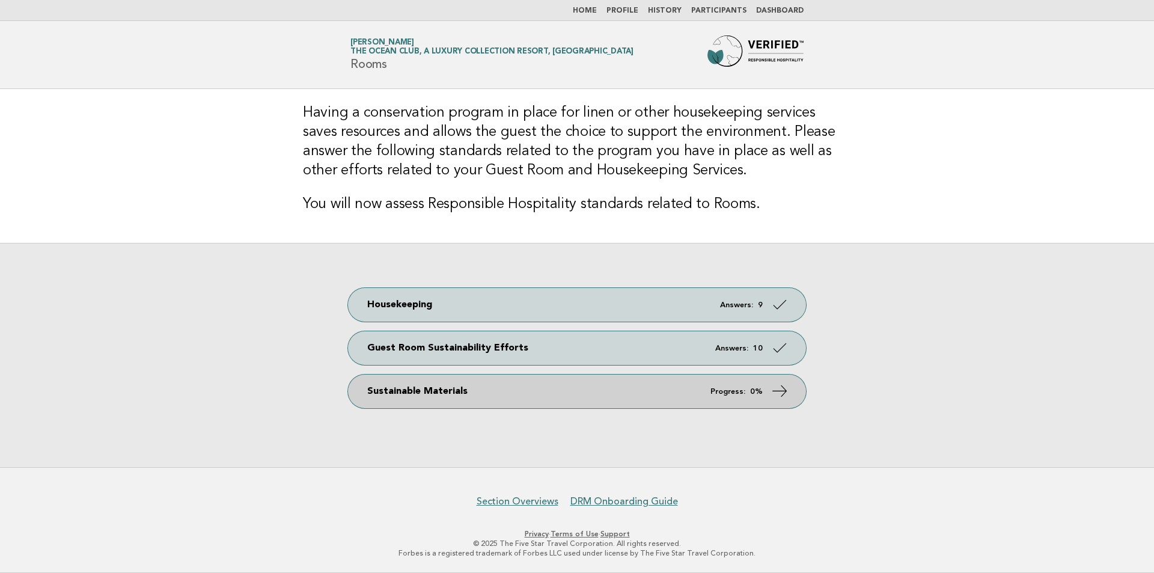
click at [710, 391] on link "Sustainable Materials Progress: 0%" at bounding box center [577, 392] width 458 height 34
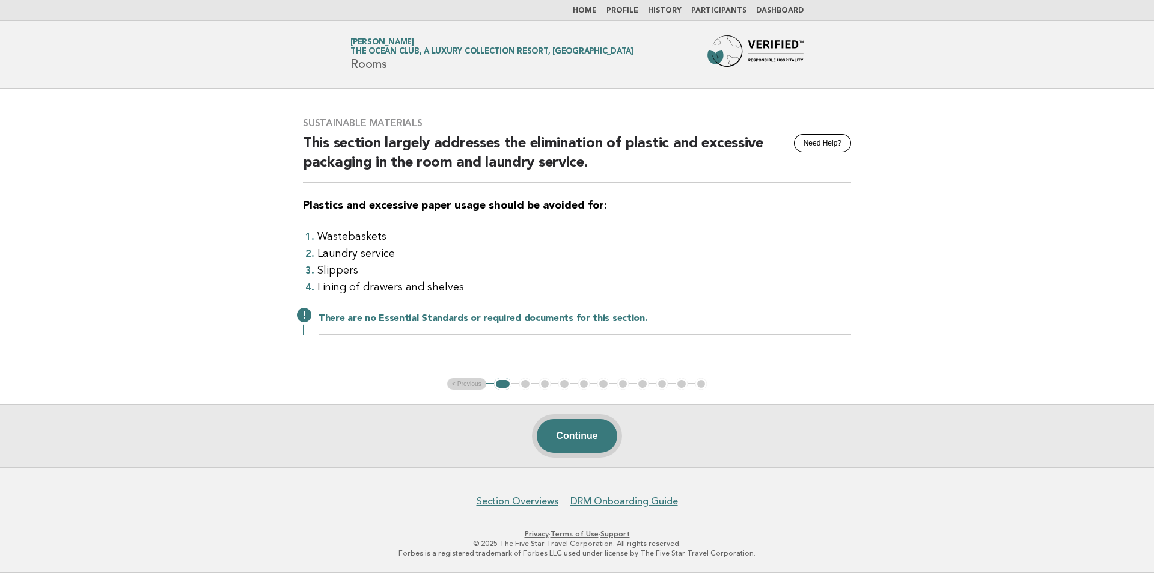
click at [572, 430] on button "Continue" at bounding box center [577, 436] width 80 height 34
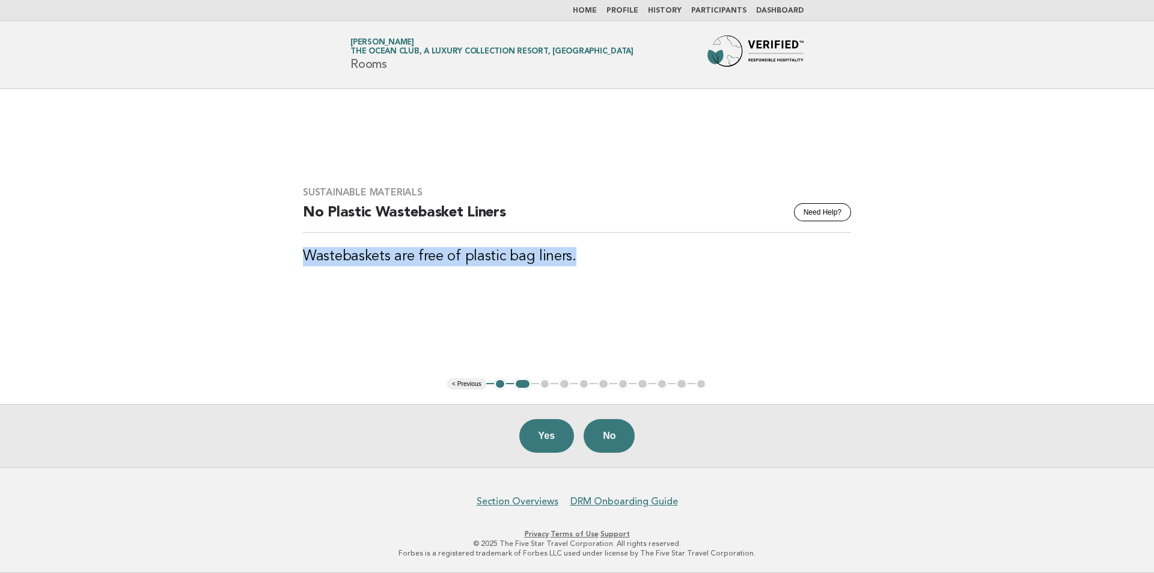
drag, startPoint x: 304, startPoint y: 257, endPoint x: 590, endPoint y: 251, distance: 285.6
click at [590, 251] on h3 "Wastebaskets are free of plastic bag liners." at bounding box center [577, 256] width 548 height 19
copy h3 "Wastebaskets are free of plastic bag liners."
click at [550, 426] on button "Yes" at bounding box center [546, 436] width 55 height 34
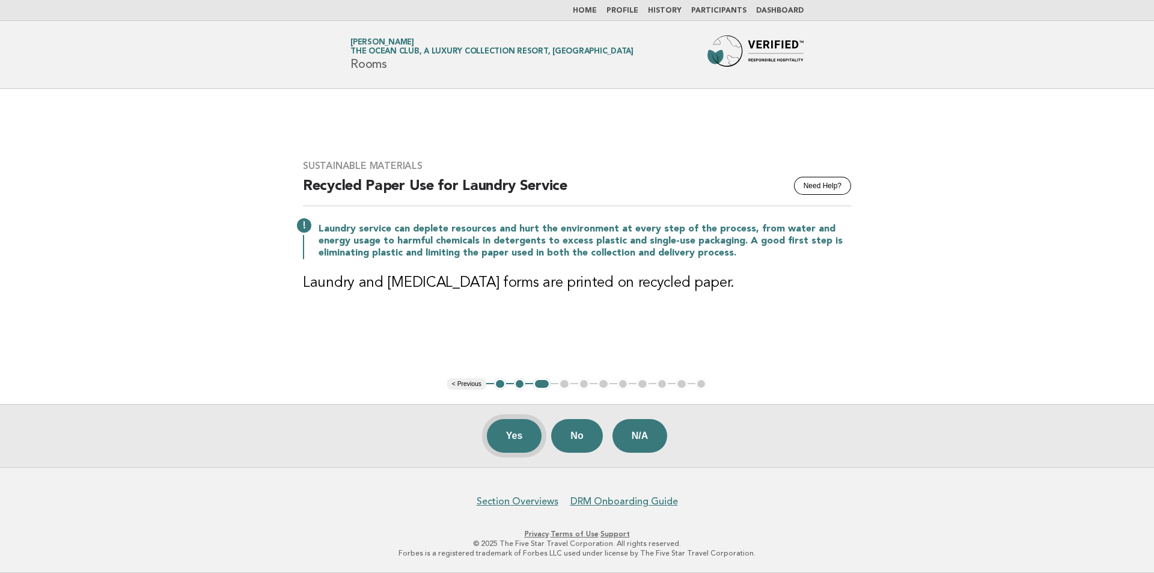
click at [515, 436] on button "Yes" at bounding box center [514, 436] width 55 height 34
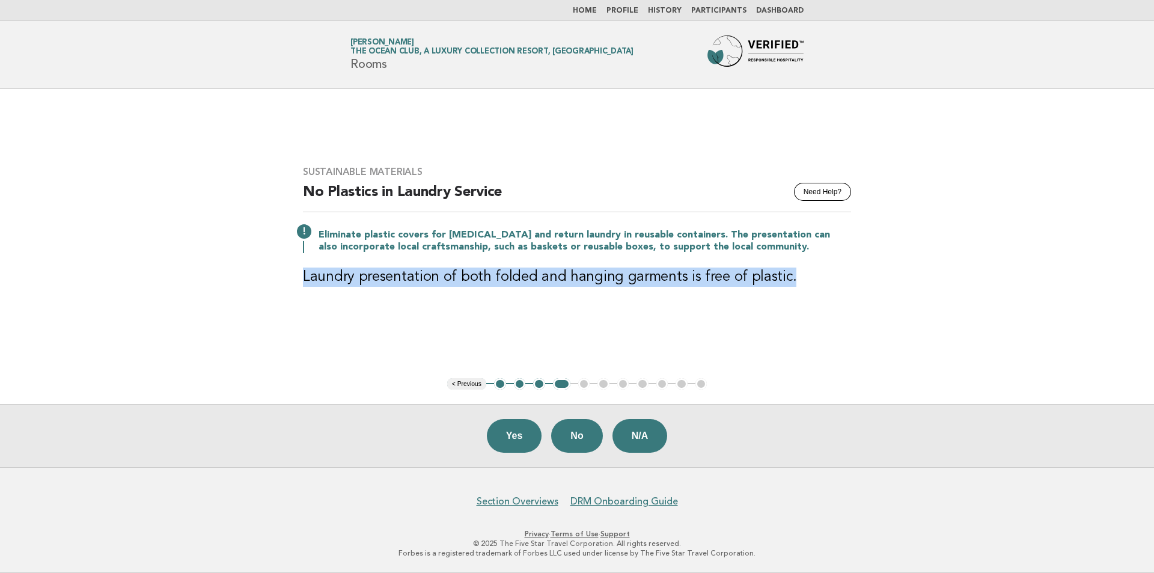
drag, startPoint x: 783, startPoint y: 275, endPoint x: 302, endPoint y: 308, distance: 482.1
click at [302, 308] on div "Sustainable Materials Need Help? No Plastics in Laundry Service Eliminate plast…" at bounding box center [577, 233] width 577 height 164
copy h3 "Laundry presentation of both folded and hanging garments is free of plastic."
click at [518, 438] on button "Yes" at bounding box center [514, 436] width 55 height 34
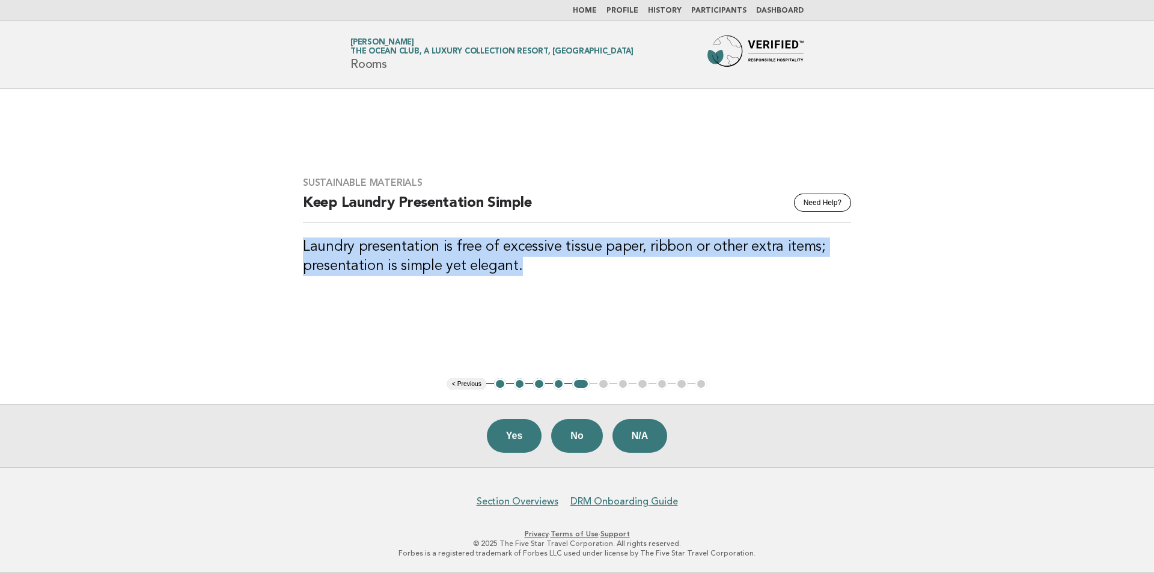
drag, startPoint x: 529, startPoint y: 268, endPoint x: 293, endPoint y: 239, distance: 237.3
click at [293, 239] on div "Sustainable Materials Need Help? Keep Laundry Presentation Simple Laundry prese…" at bounding box center [577, 233] width 577 height 142
copy h3 "Laundry presentation is free of excessive tissue paper, ribbon or other extra i…"
click at [530, 429] on button "Yes" at bounding box center [514, 436] width 55 height 34
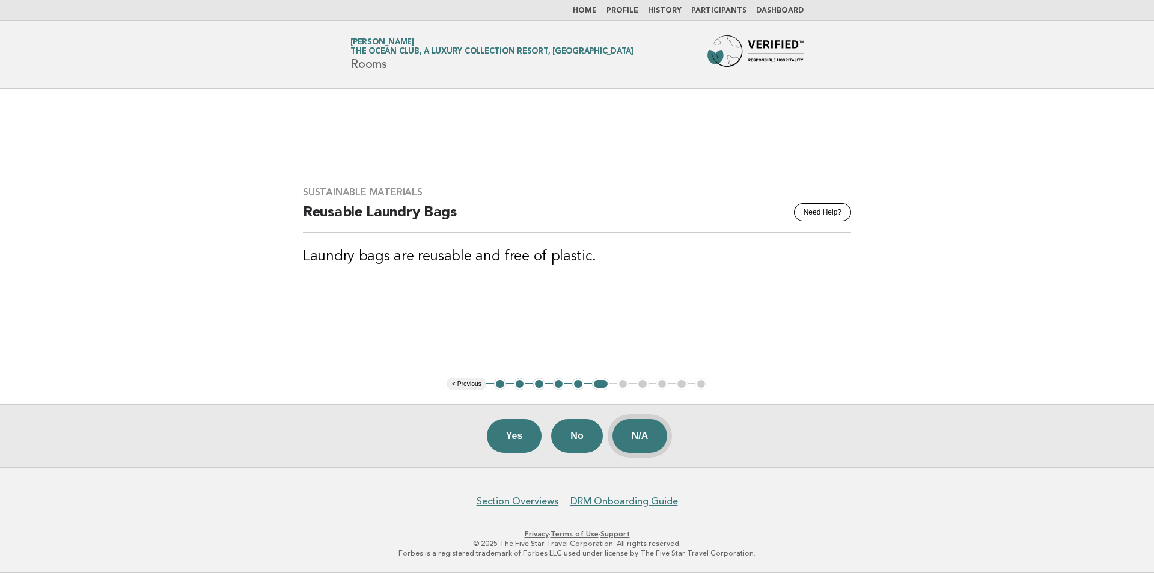
click at [635, 441] on button "N/A" at bounding box center [640, 436] width 55 height 34
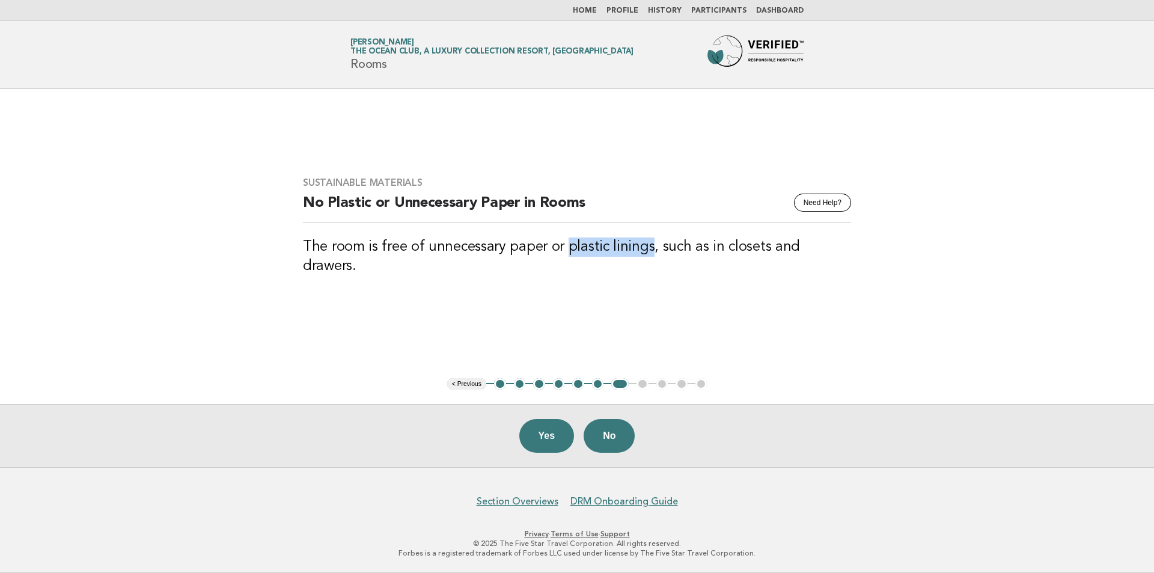
drag, startPoint x: 648, startPoint y: 255, endPoint x: 563, endPoint y: 261, distance: 84.9
click at [563, 261] on h3 "The room is free of unnecessary paper or plastic linings, such as in closets an…" at bounding box center [577, 256] width 548 height 38
copy h3 "plastic linings"
click at [563, 434] on button "Yes" at bounding box center [546, 436] width 55 height 34
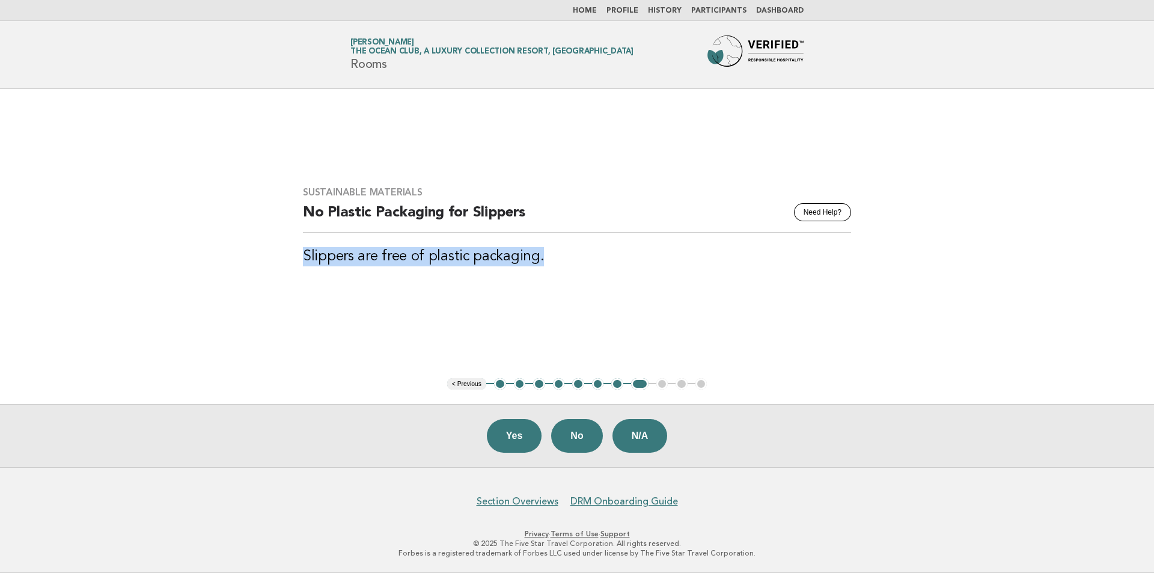
drag, startPoint x: 540, startPoint y: 255, endPoint x: 301, endPoint y: 271, distance: 239.7
click at [301, 271] on div "Sustainable Materials Need Help? No Plastic Packaging for Slippers Slippers are…" at bounding box center [577, 233] width 577 height 123
click at [583, 435] on button "No" at bounding box center [576, 436] width 51 height 34
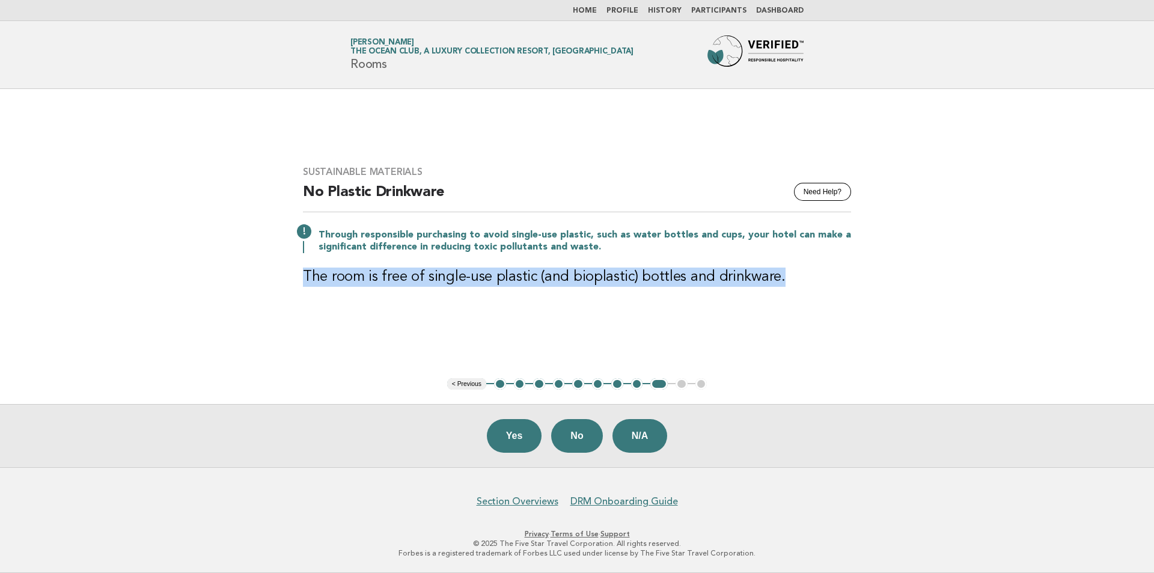
drag, startPoint x: 790, startPoint y: 277, endPoint x: 282, endPoint y: 276, distance: 508.0
click at [282, 276] on main "Sustainable Materials Need Help? No Plastic Drinkware Through responsible purch…" at bounding box center [577, 278] width 1154 height 378
copy h3 "The room is free of single-use plastic (and bioplastic) bottles and drinkware."
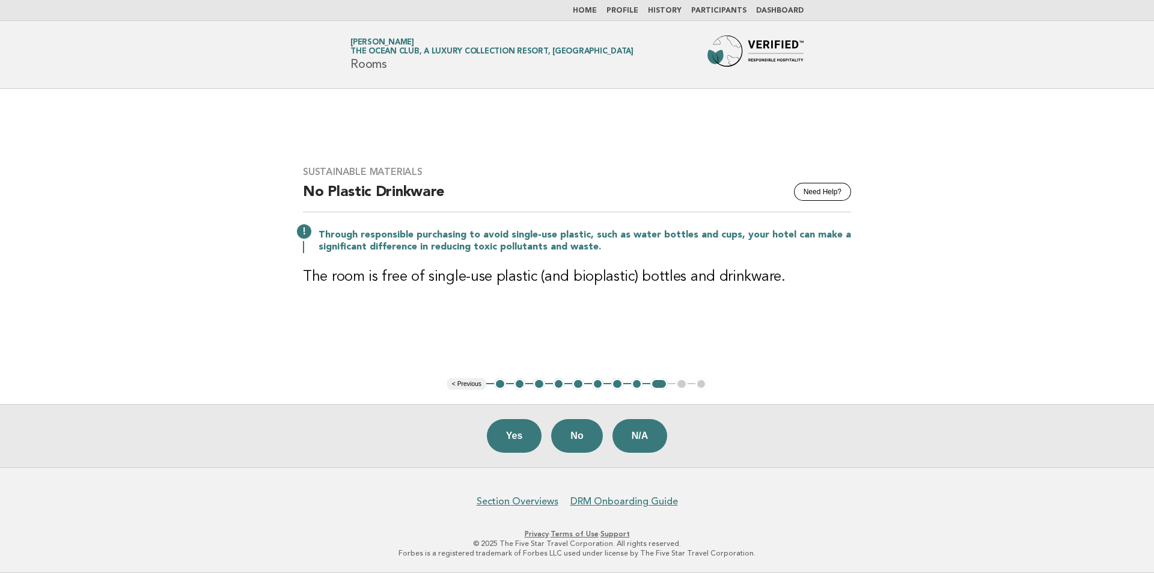
click at [605, 367] on main "Sustainable Materials Need Help? No Plastic Drinkware Through responsible purch…" at bounding box center [577, 278] width 1154 height 378
click at [631, 437] on button "N/A" at bounding box center [640, 436] width 55 height 34
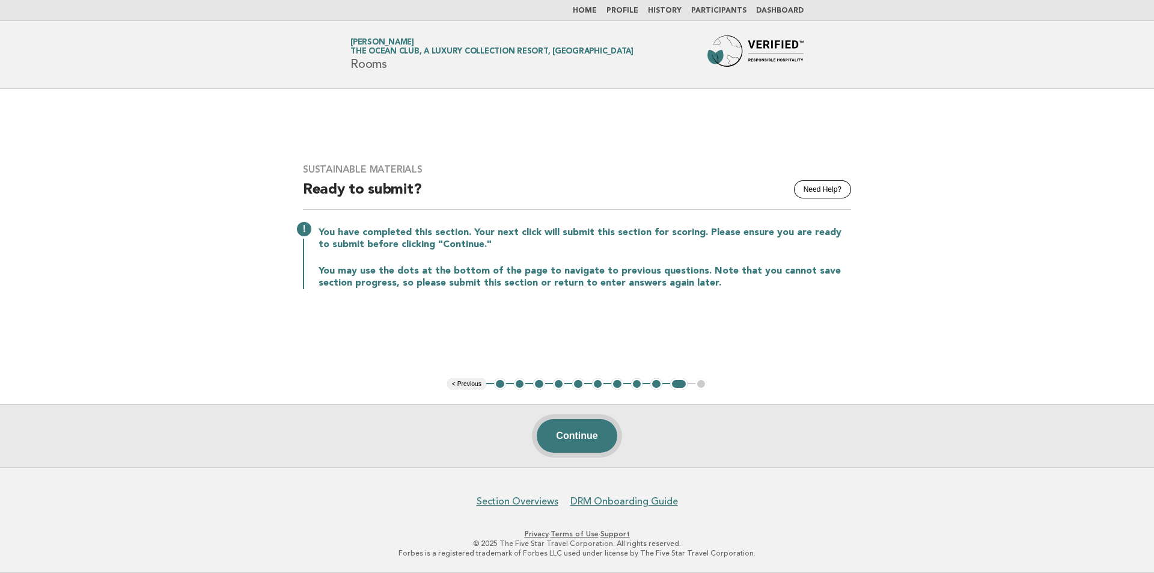
click at [572, 442] on button "Continue" at bounding box center [577, 436] width 80 height 34
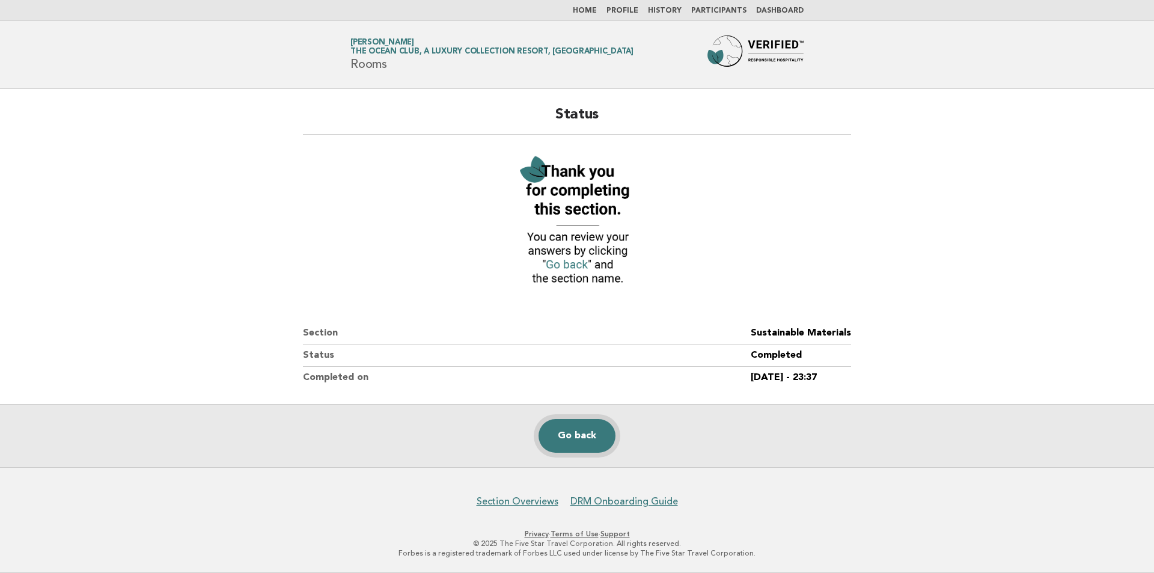
click at [586, 442] on link "Go back" at bounding box center [577, 436] width 77 height 34
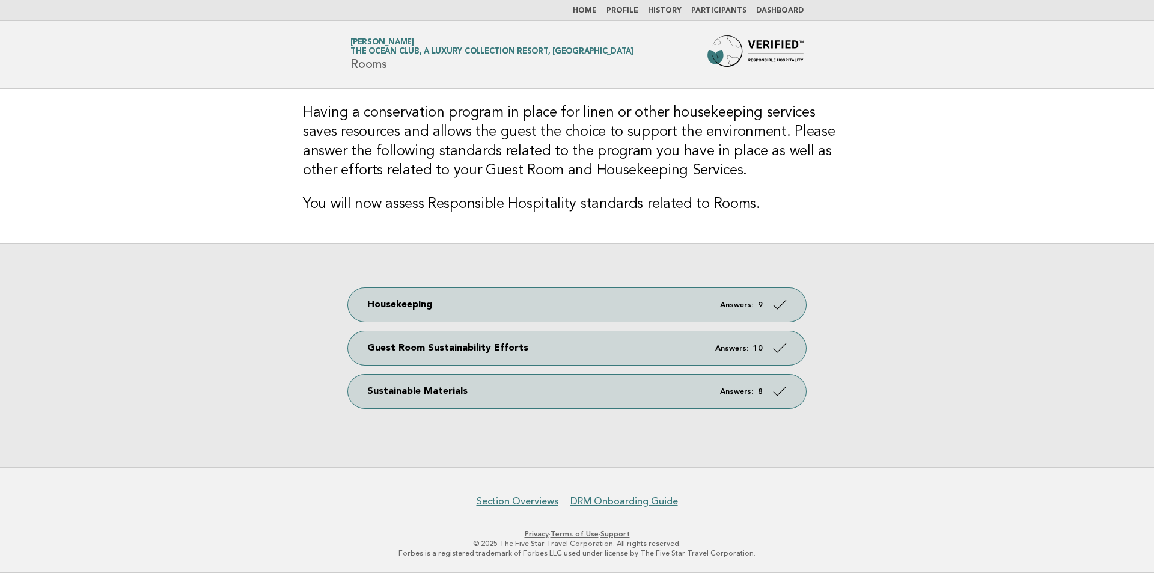
click at [592, 8] on link "Home" at bounding box center [585, 10] width 24 height 7
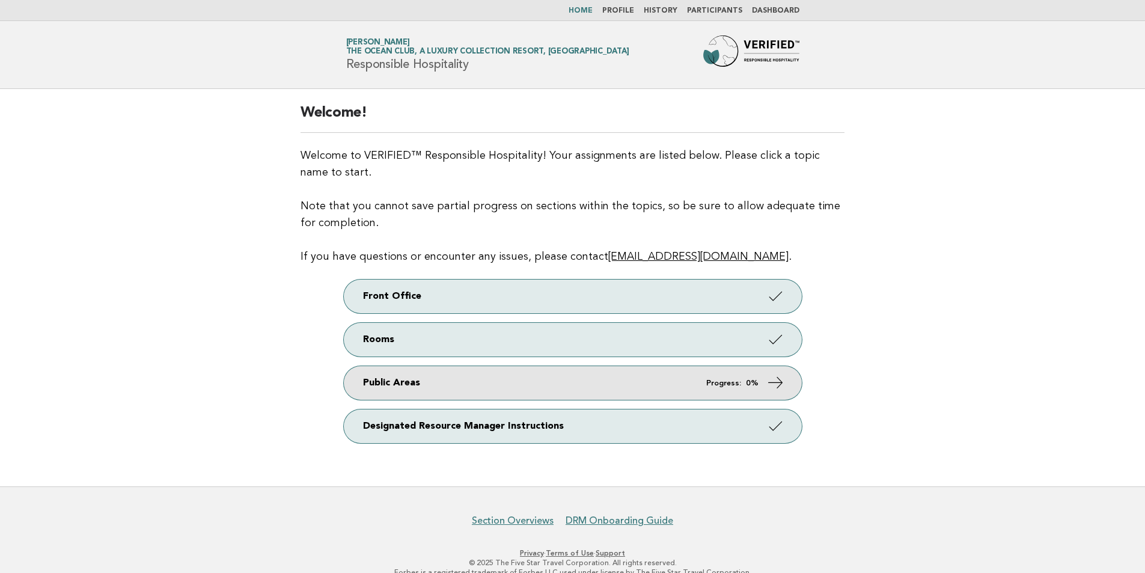
click at [684, 372] on link "Public Areas Progress: 0%" at bounding box center [573, 383] width 458 height 34
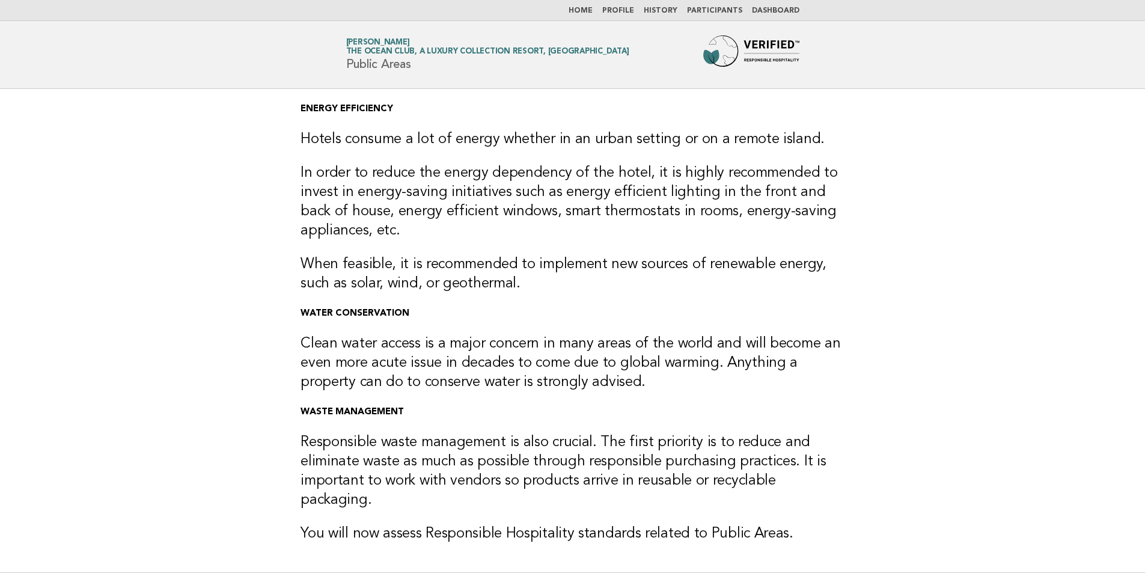
scroll to position [163, 0]
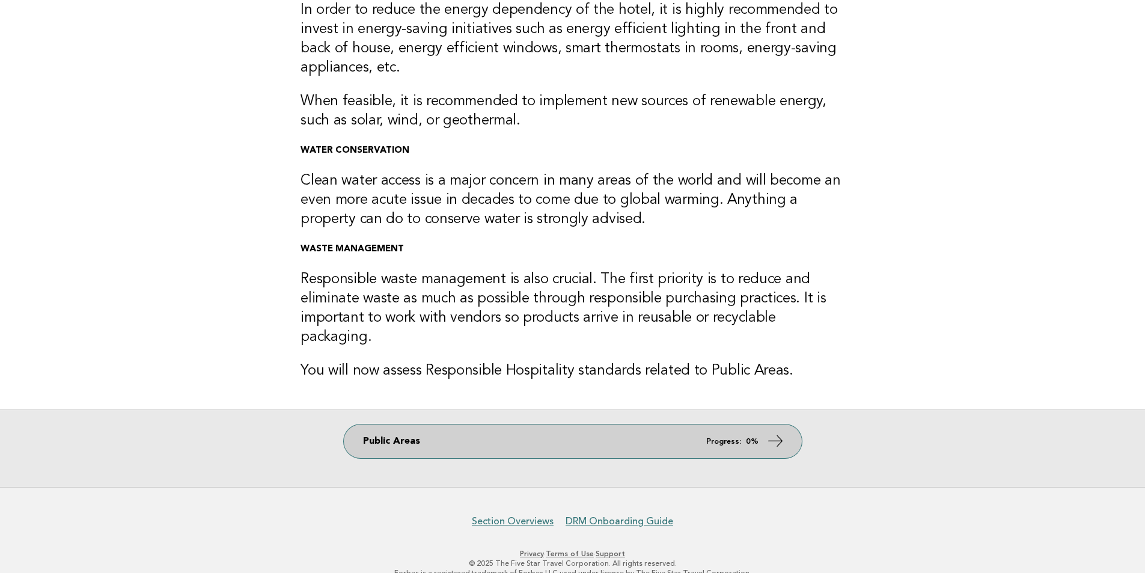
click at [723, 438] on em "Progress:" at bounding box center [723, 442] width 35 height 8
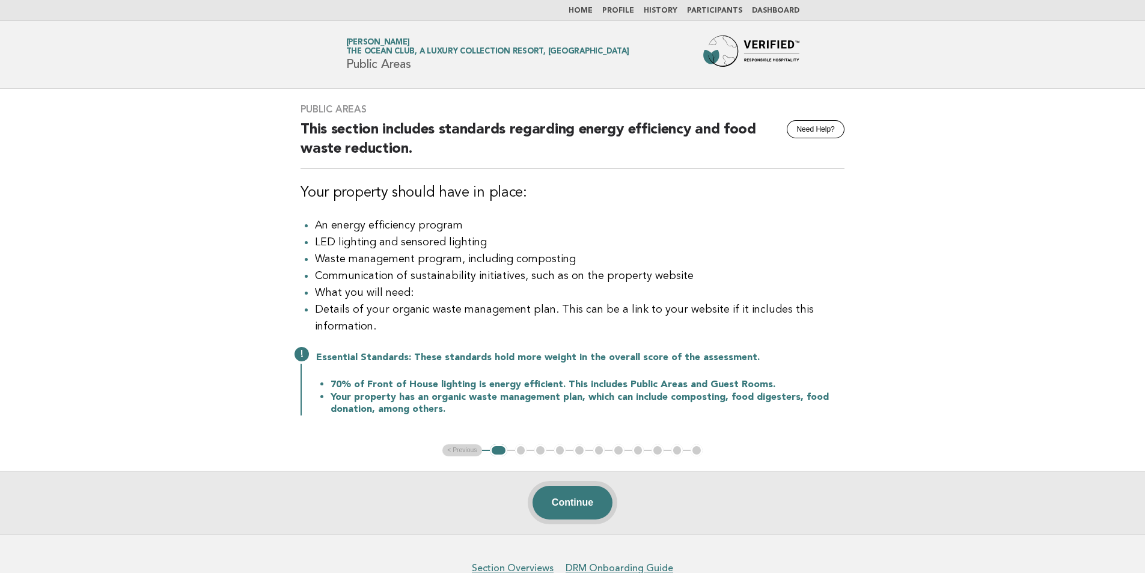
click at [564, 499] on button "Continue" at bounding box center [573, 503] width 80 height 34
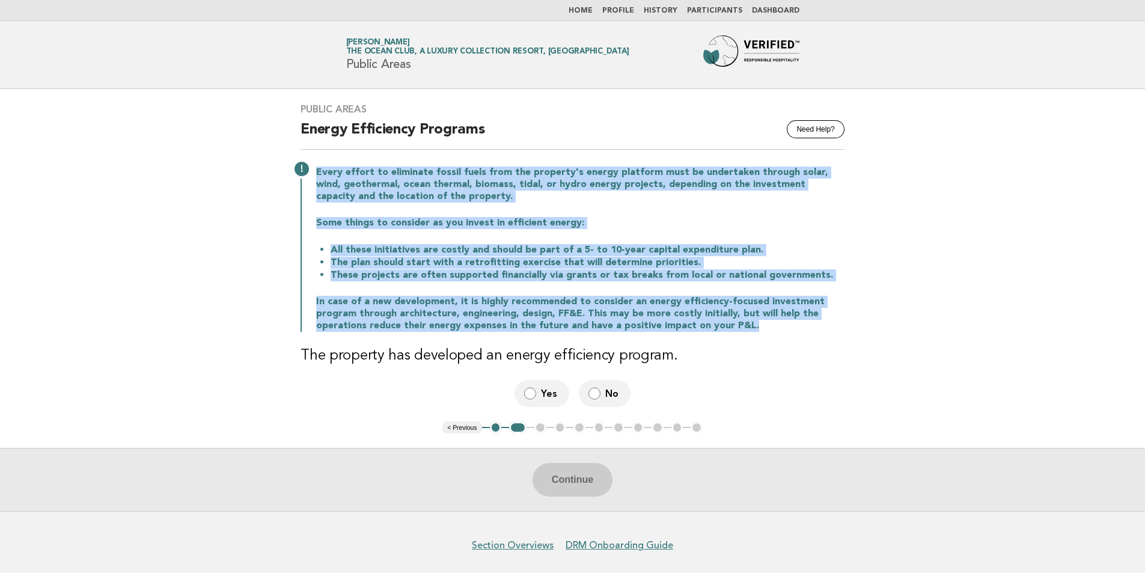
drag, startPoint x: 746, startPoint y: 331, endPoint x: 315, endPoint y: 169, distance: 460.4
click at [315, 169] on div "Every effort to eliminate fossil fuels from the property's energy platform must…" at bounding box center [573, 248] width 544 height 168
copy div "Every effort to eliminate fossil fuels from the property's energy platform must…"
click at [650, 309] on p "In case of a new development, it is highly recommended to consider an energy ef…" at bounding box center [580, 314] width 528 height 36
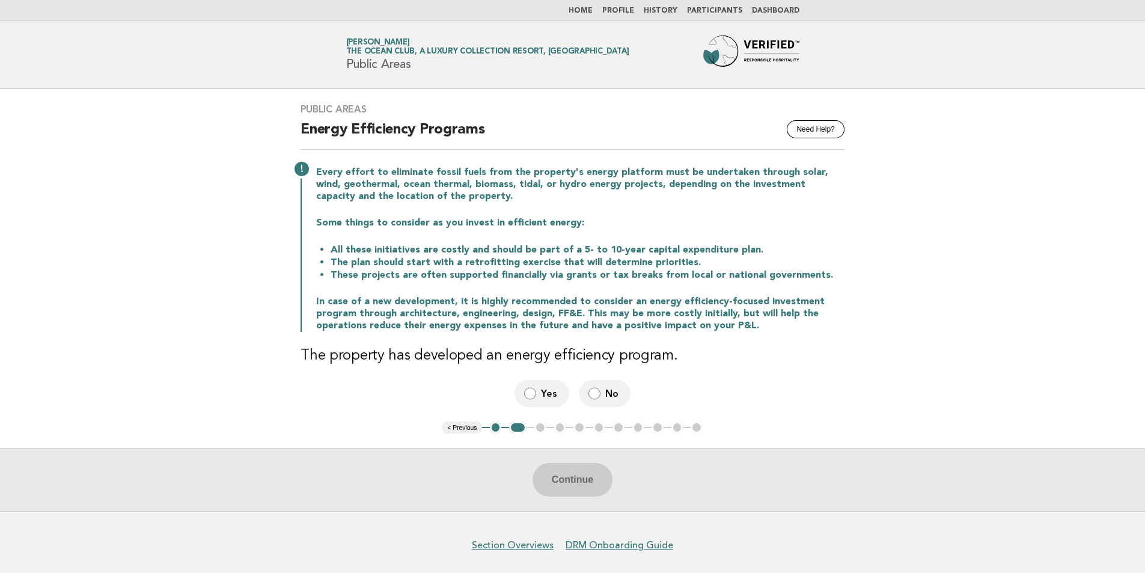
click at [537, 387] on label "Yes" at bounding box center [542, 393] width 55 height 27
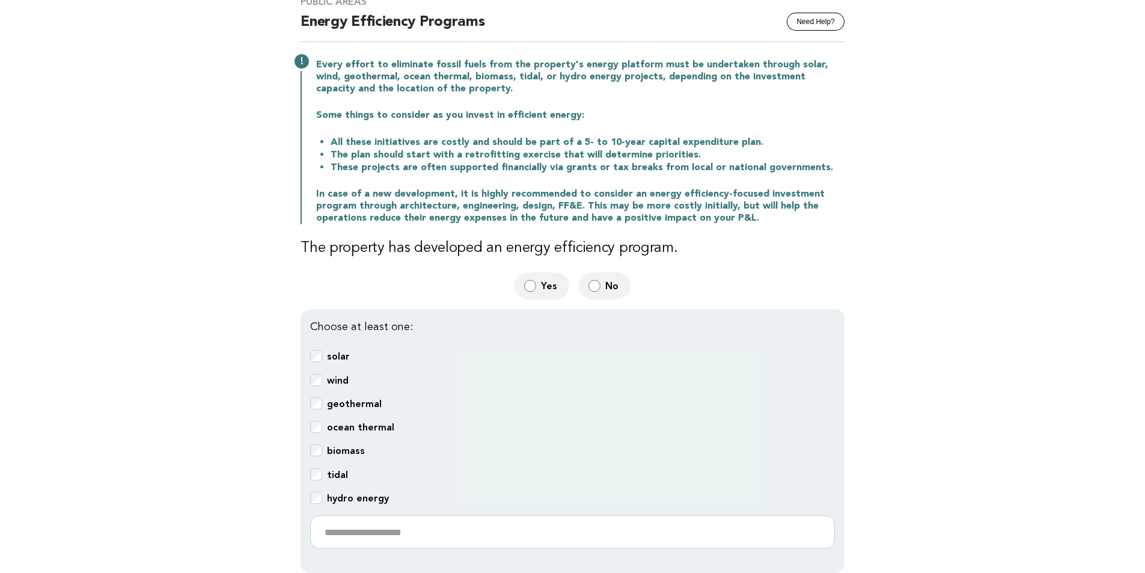
scroll to position [120, 0]
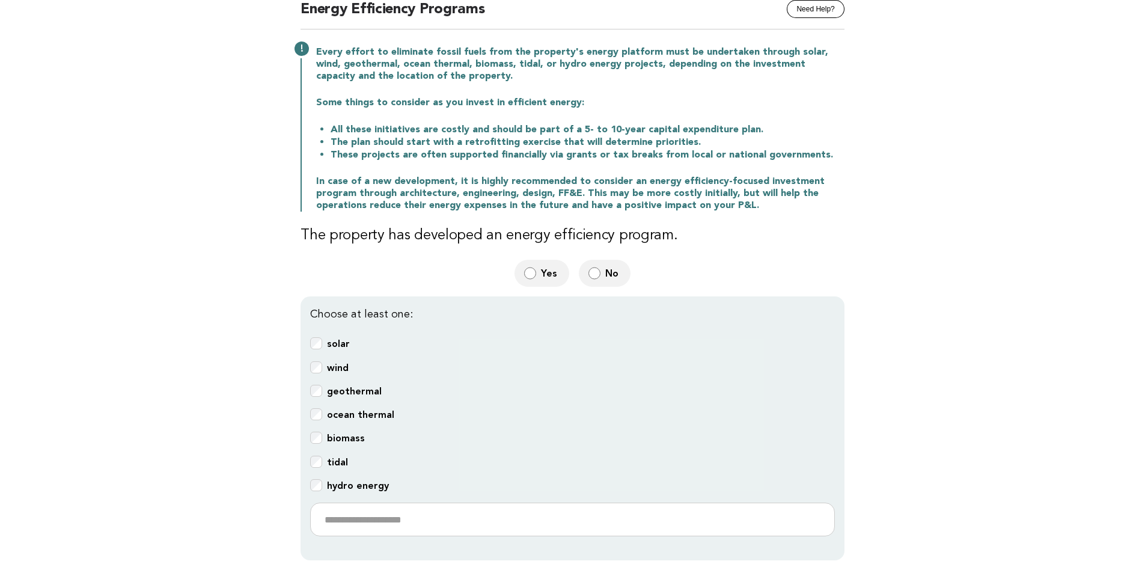
click at [602, 269] on label "No" at bounding box center [605, 273] width 52 height 27
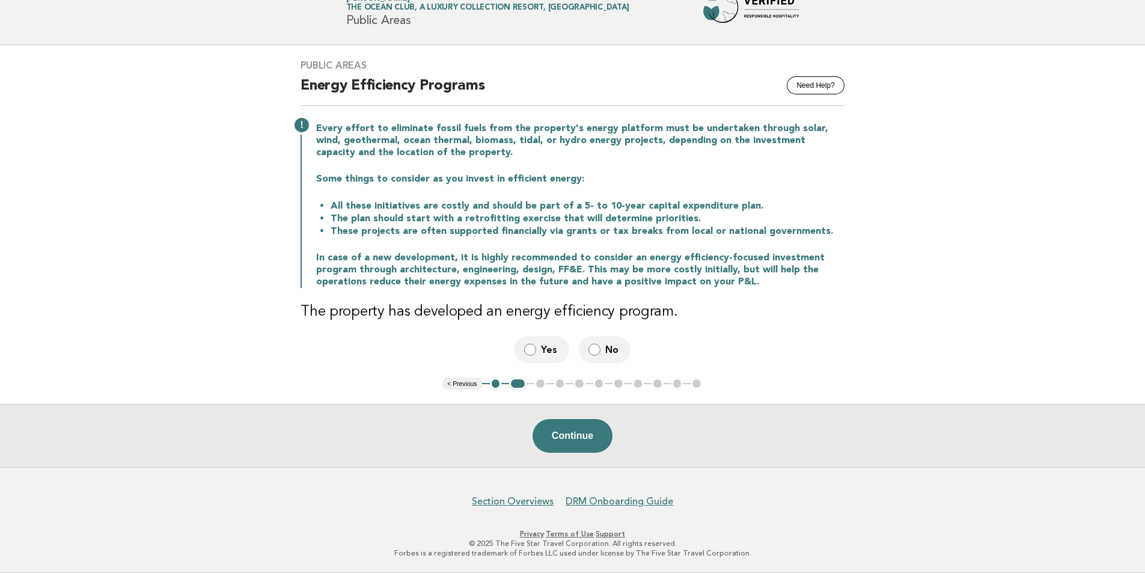
scroll to position [43, 0]
click at [553, 432] on button "Continue" at bounding box center [573, 437] width 80 height 34
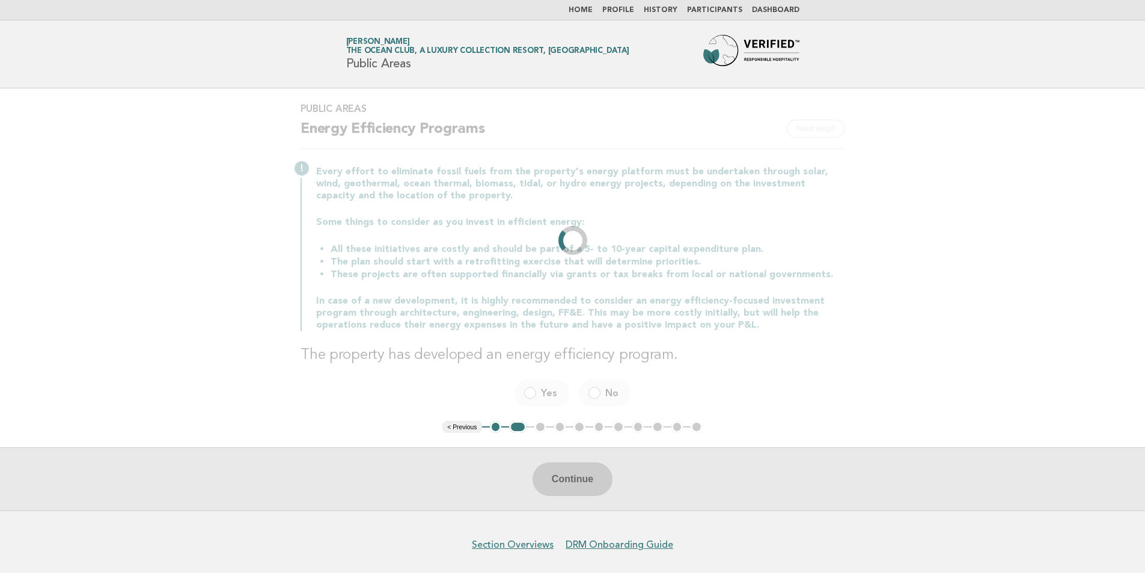
scroll to position [0, 0]
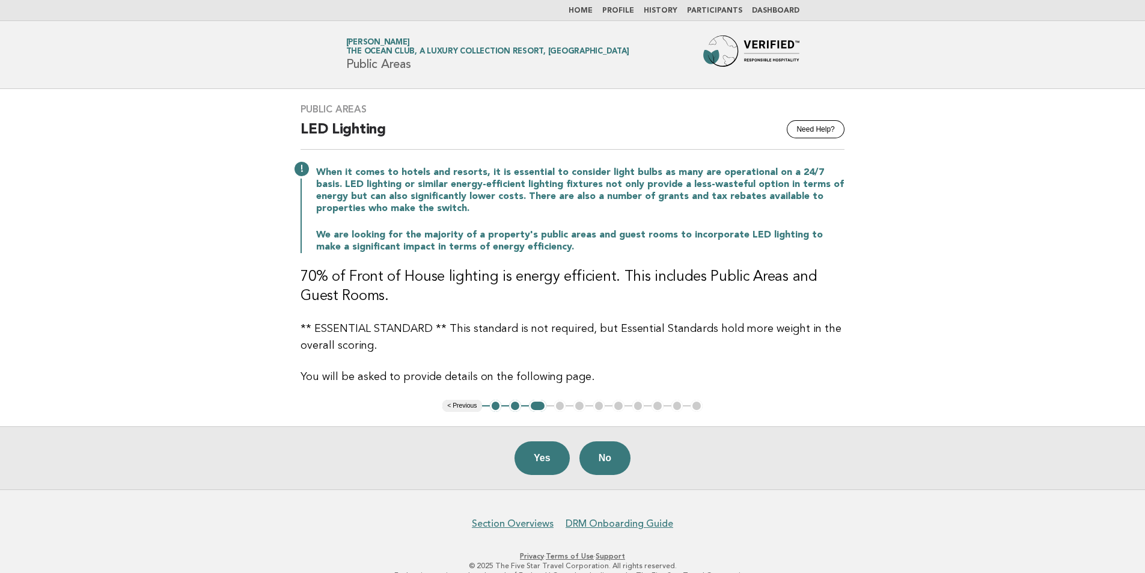
click at [578, 380] on p "You will be asked to provide details on the following page." at bounding box center [573, 377] width 544 height 17
click at [557, 457] on button "Yes" at bounding box center [542, 458] width 55 height 34
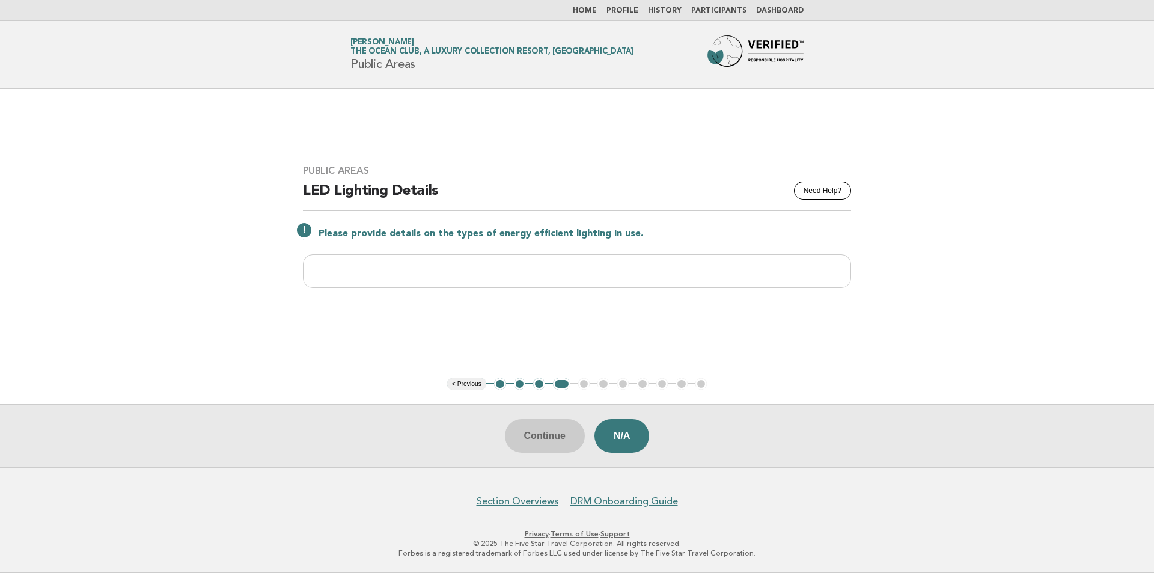
click at [537, 385] on button "3" at bounding box center [539, 384] width 12 height 12
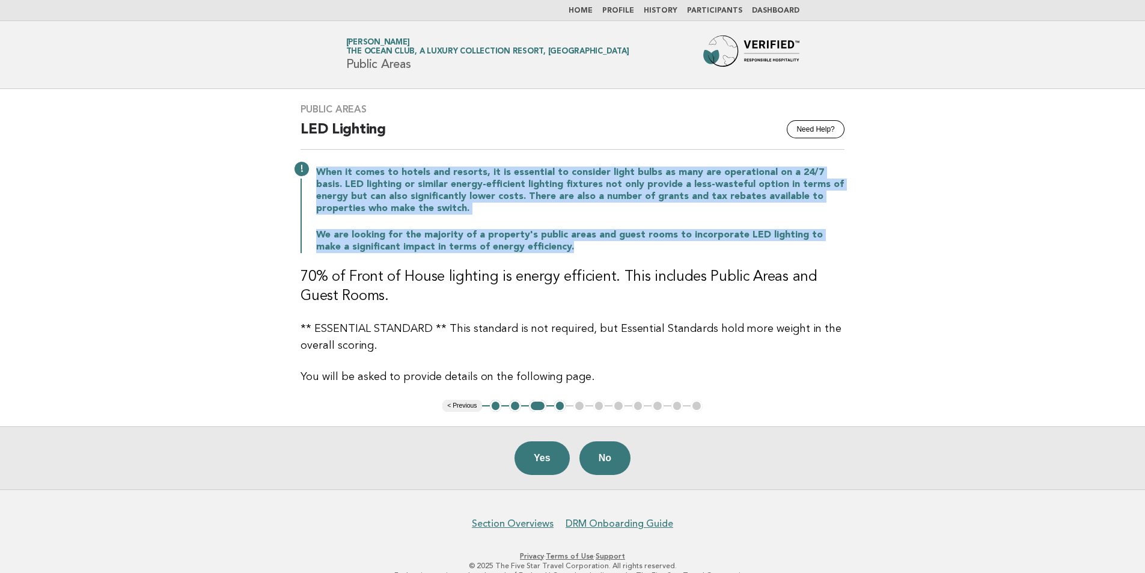
drag, startPoint x: 314, startPoint y: 173, endPoint x: 557, endPoint y: 251, distance: 254.9
click at [557, 251] on div "When it comes to hotels and resorts, it is essential to consider light bulbs as…" at bounding box center [573, 208] width 544 height 89
copy div "When it comes to hotels and resorts, it is essential to consider light bulbs as…"
click at [553, 464] on button "Yes" at bounding box center [542, 458] width 55 height 34
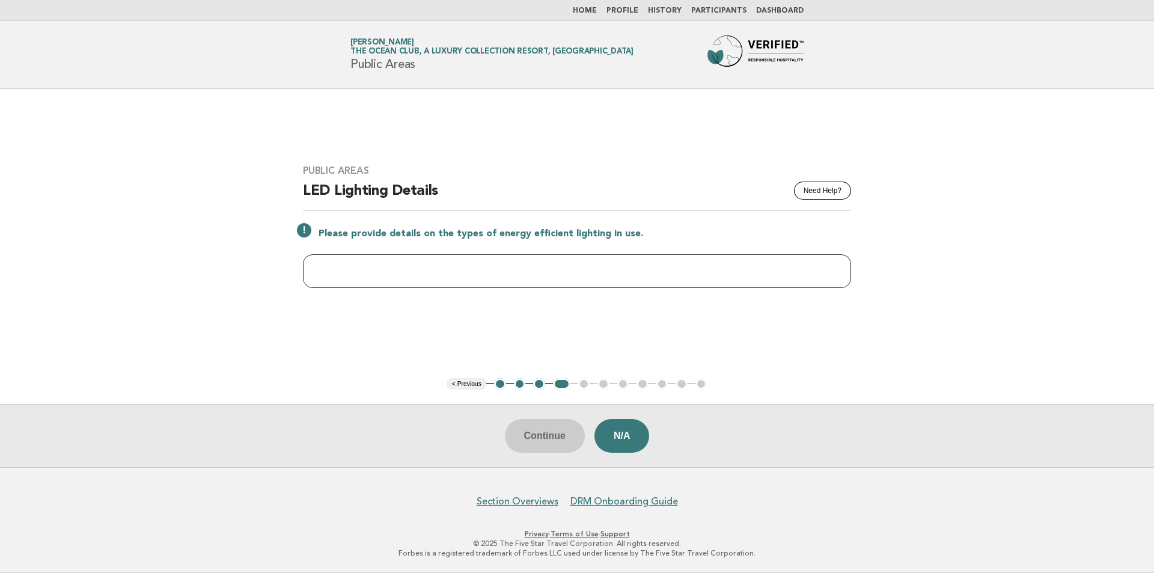
click at [484, 266] on input "text" at bounding box center [577, 271] width 548 height 34
click at [475, 269] on input "text" at bounding box center [577, 271] width 548 height 34
paste input "**********"
click at [321, 273] on input "**********" at bounding box center [577, 271] width 548 height 34
type input "**********"
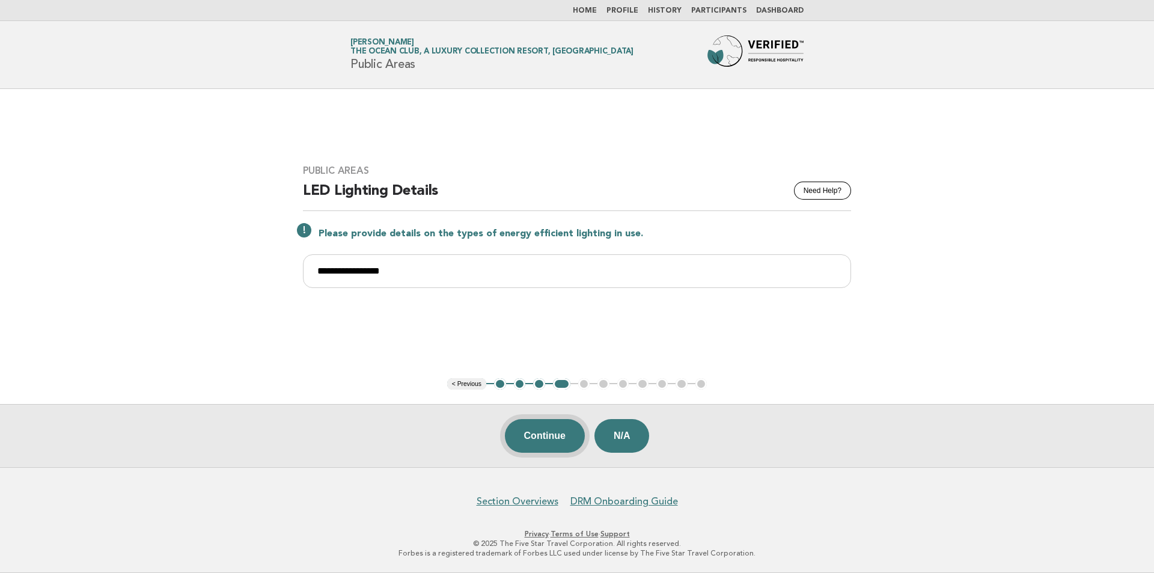
click at [538, 435] on button "Continue" at bounding box center [545, 436] width 80 height 34
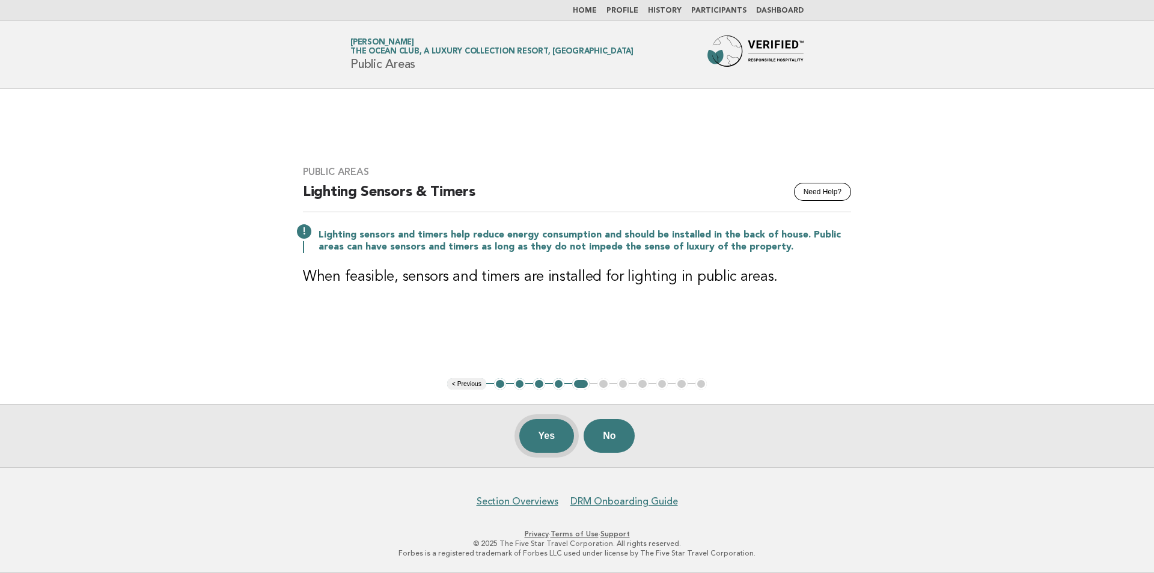
click at [535, 426] on button "Yes" at bounding box center [546, 436] width 55 height 34
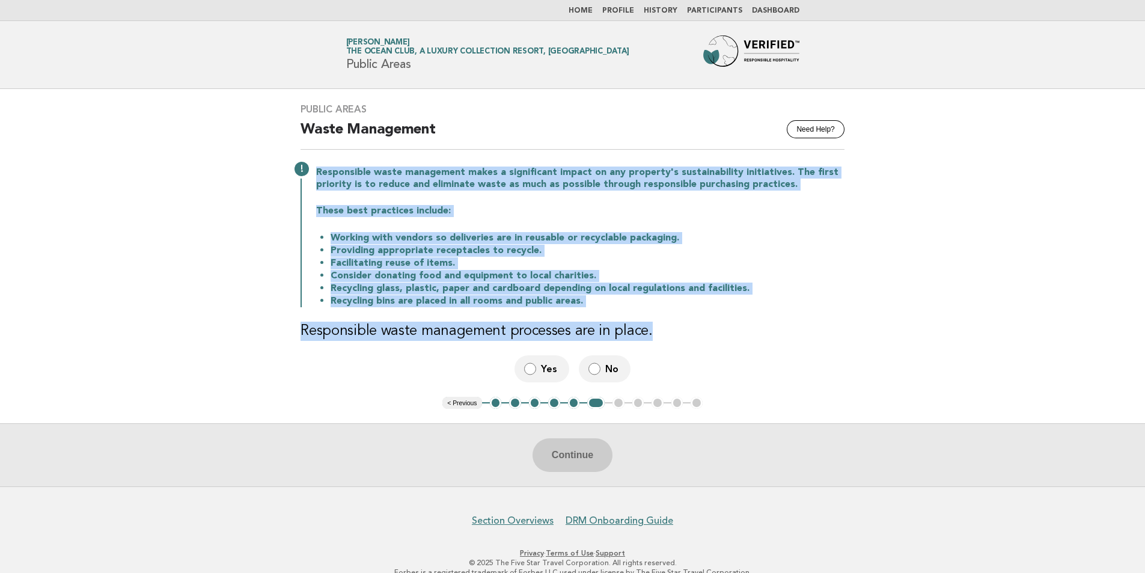
drag, startPoint x: 314, startPoint y: 171, endPoint x: 694, endPoint y: 325, distance: 409.9
click at [694, 325] on div "Public Areas Need Help? Waste Management Responsible waste management makes a s…" at bounding box center [572, 243] width 573 height 308
copy div "Responsible waste management makes a significant impact on any property's susta…"
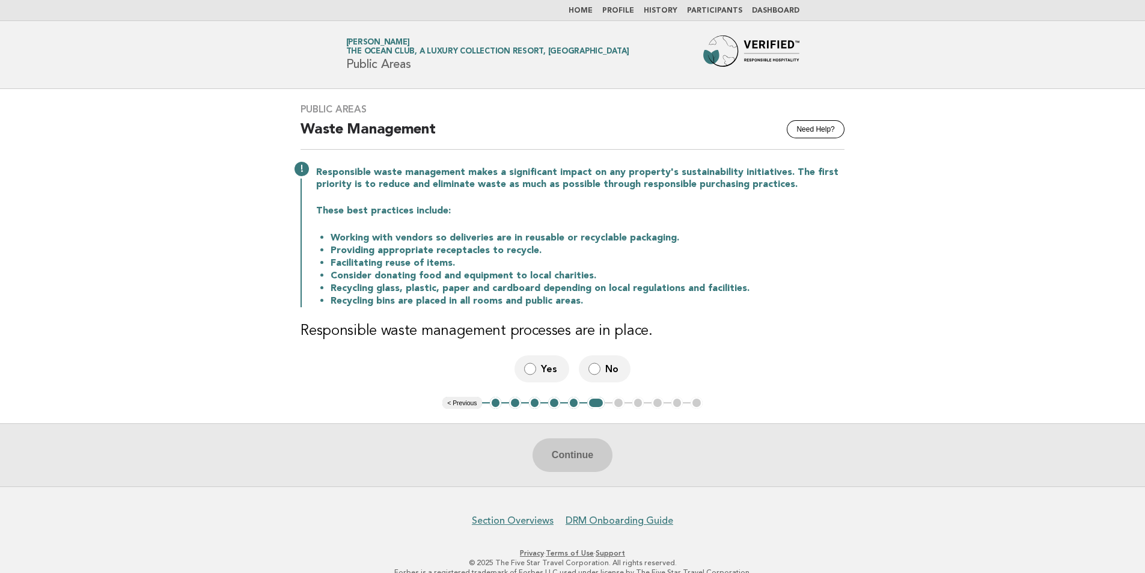
click at [449, 365] on div "Yes No" at bounding box center [573, 368] width 544 height 27
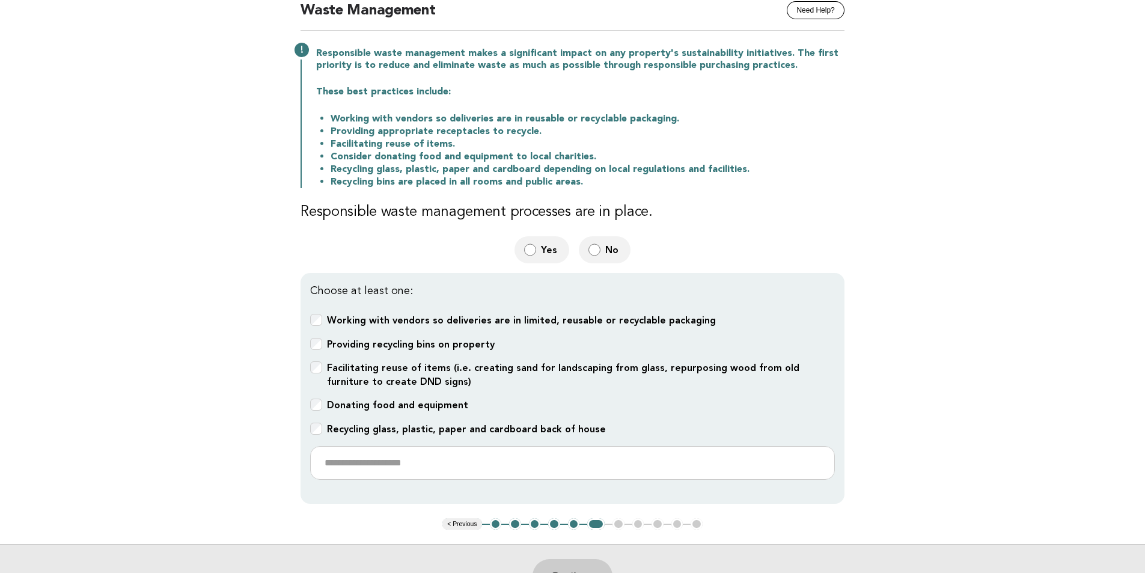
scroll to position [120, 0]
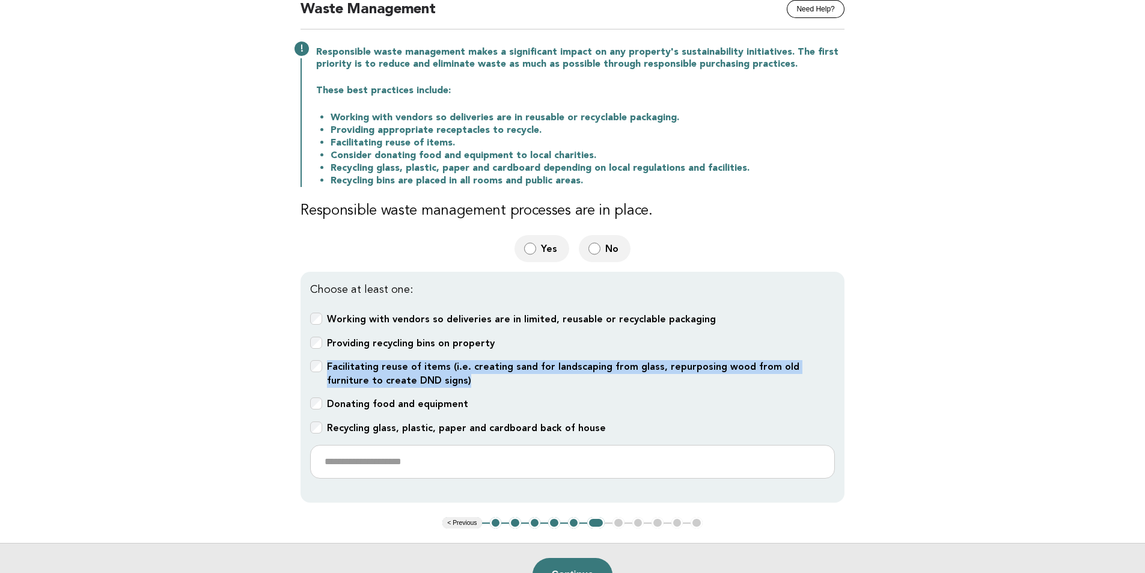
drag, startPoint x: 425, startPoint y: 379, endPoint x: 328, endPoint y: 369, distance: 97.9
click at [328, 369] on label "Facilitating reuse of items (i.e. creating sand for landscaping from glass, rep…" at bounding box center [581, 374] width 508 height 28
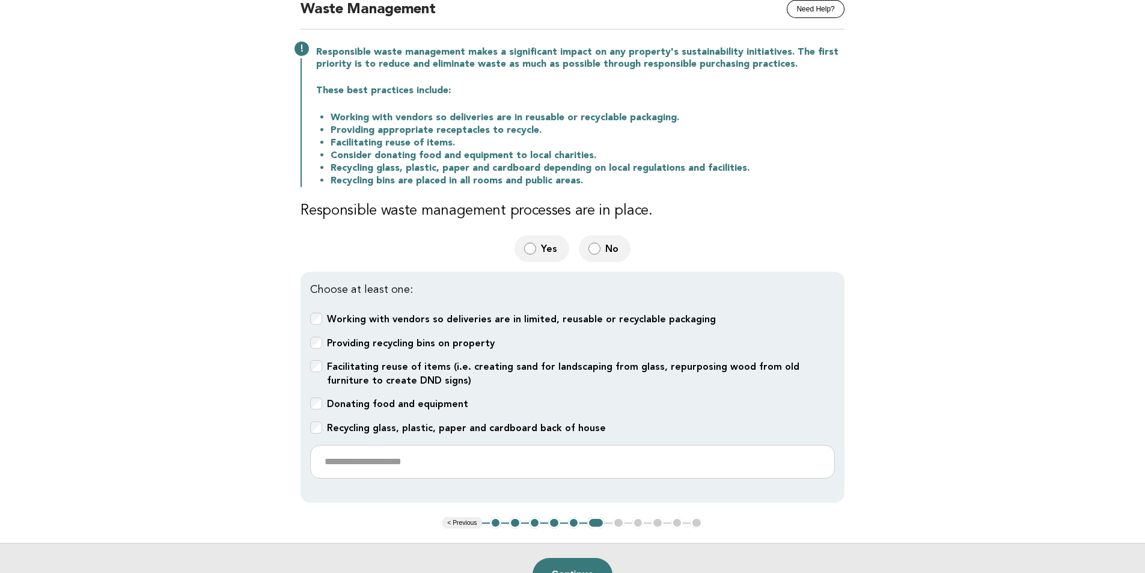
click at [460, 388] on div "Choose at least one: Working with vendors so deliveries are in limited, reusabl…" at bounding box center [573, 387] width 544 height 231
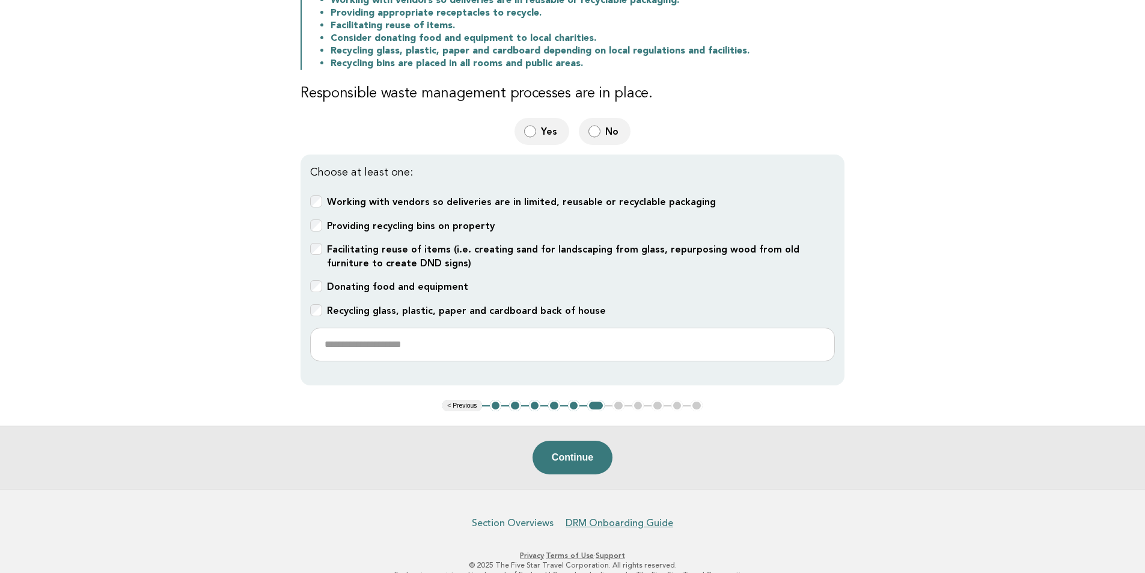
scroll to position [240, 0]
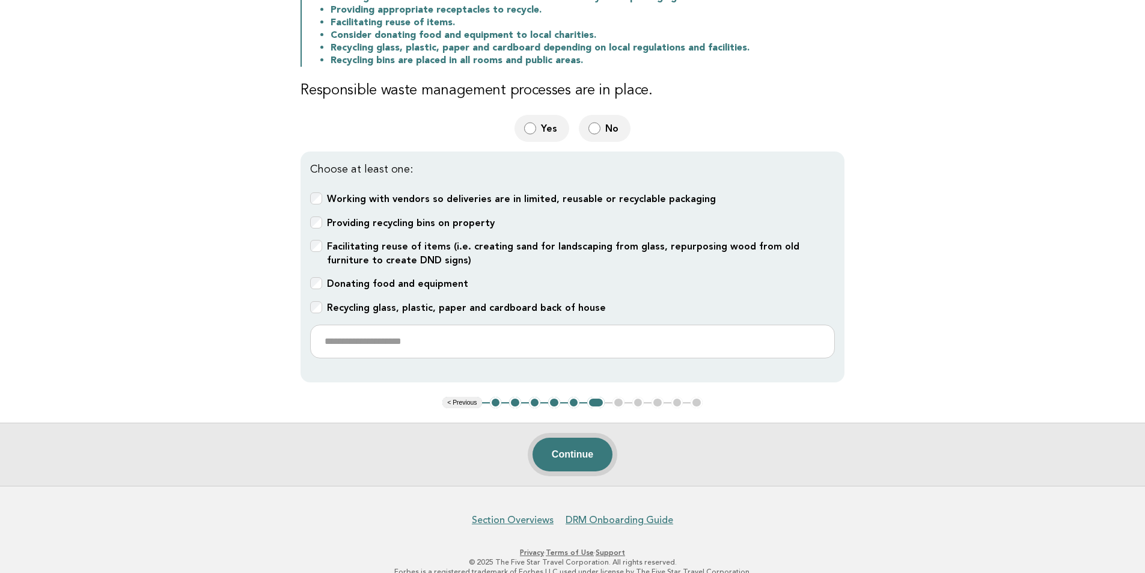
click at [572, 450] on button "Continue" at bounding box center [573, 455] width 80 height 34
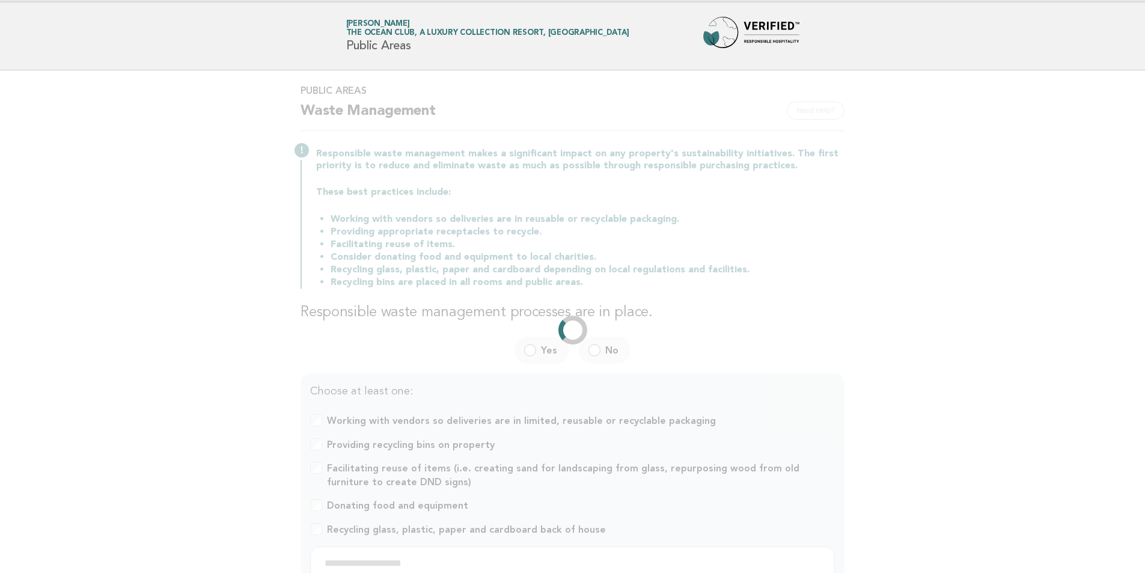
scroll to position [0, 0]
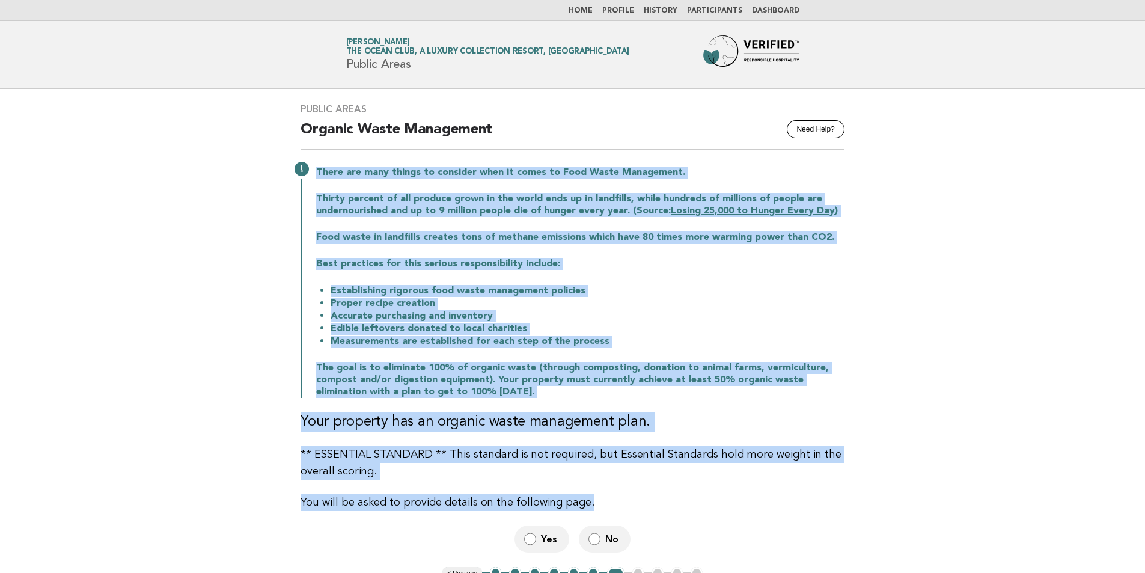
drag, startPoint x: 314, startPoint y: 170, endPoint x: 678, endPoint y: 482, distance: 478.3
click at [678, 482] on div "Public Areas Need Help? Organic Waste Management There are many things to consi…" at bounding box center [572, 328] width 573 height 478
copy div "There are many things to consider when it comes to Food Waste Management. Thirt…"
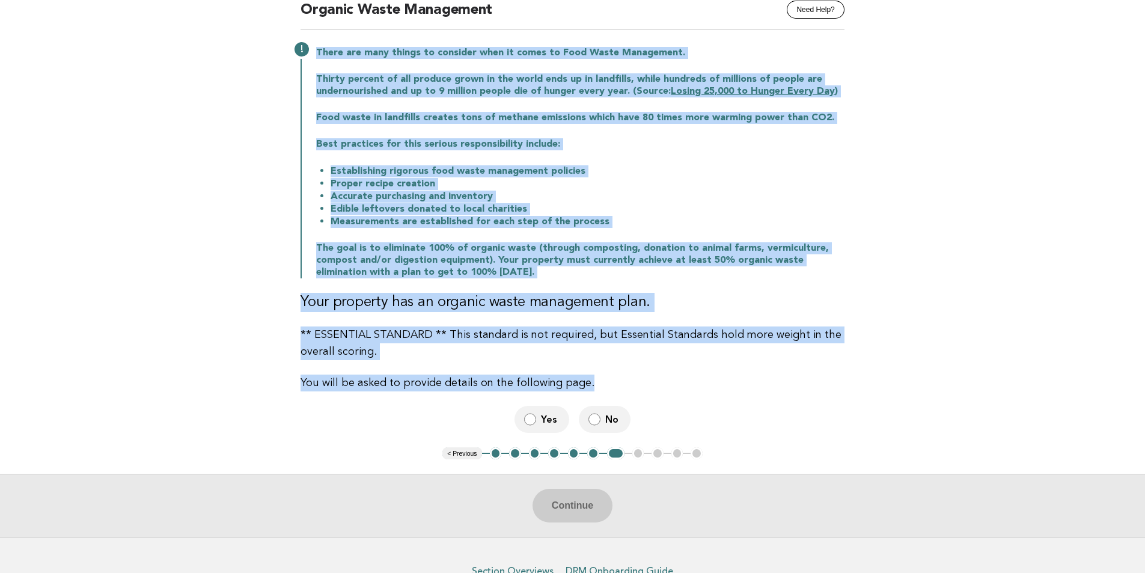
scroll to position [120, 0]
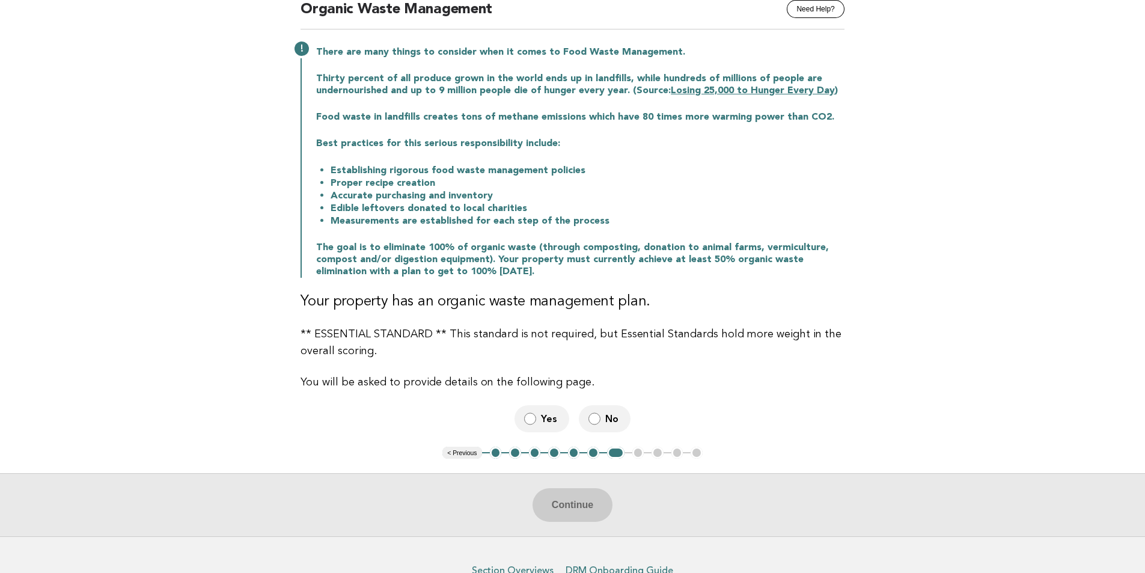
click at [611, 416] on span "No" at bounding box center [613, 418] width 16 height 13
click at [593, 506] on button "Continue" at bounding box center [573, 505] width 80 height 34
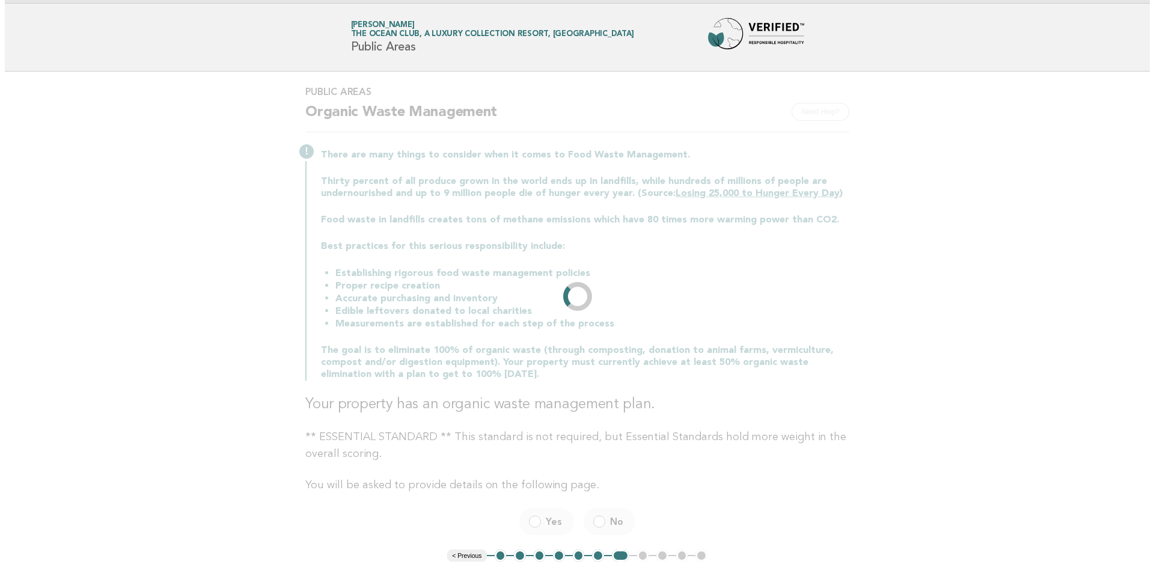
scroll to position [0, 0]
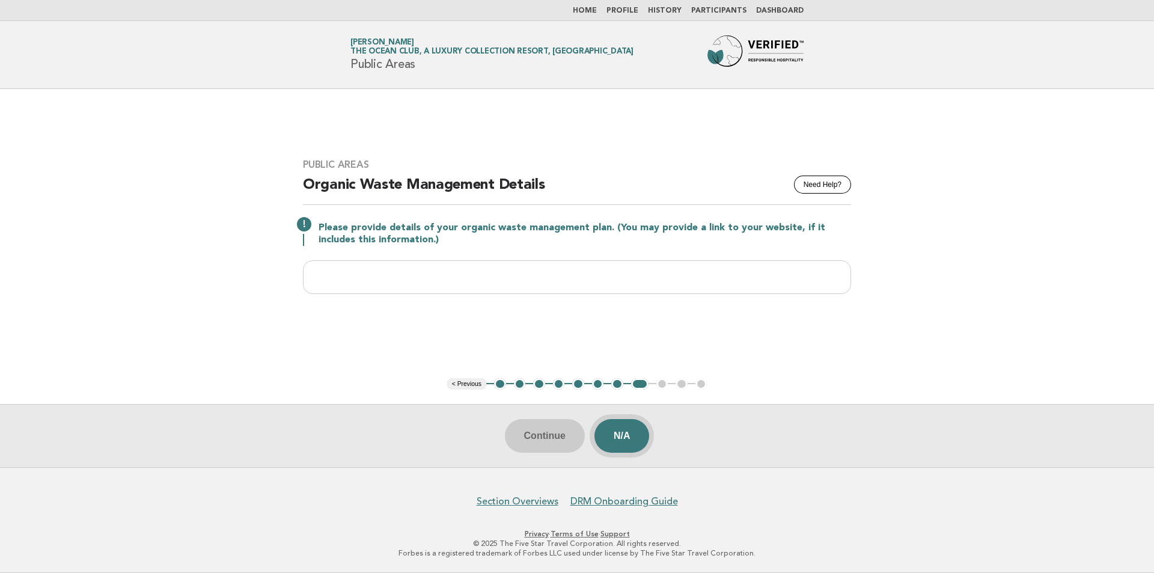
click at [644, 433] on button "N/A" at bounding box center [622, 436] width 55 height 34
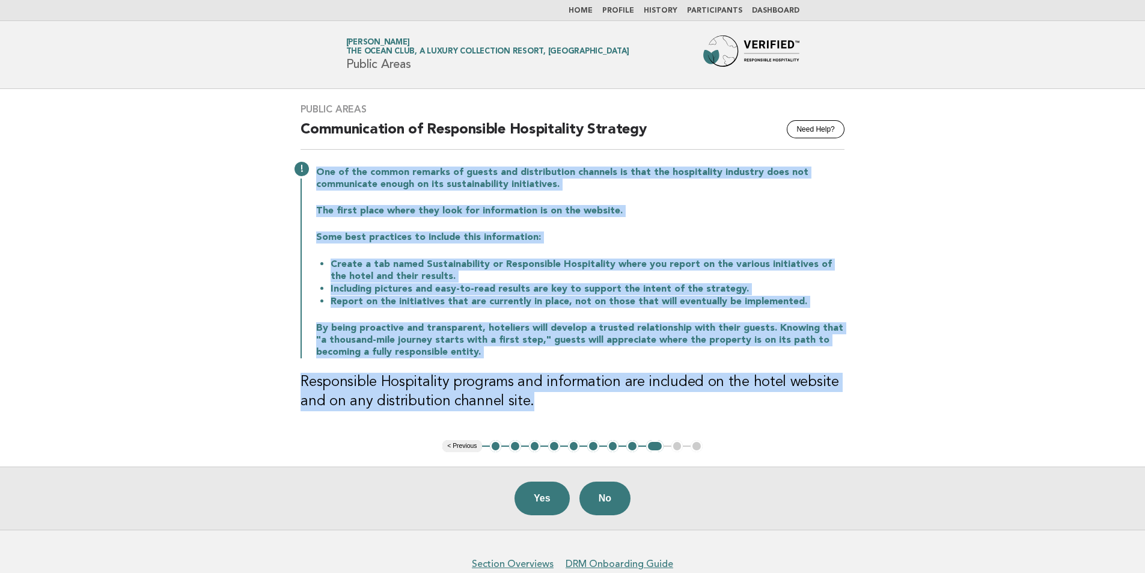
drag, startPoint x: 528, startPoint y: 403, endPoint x: 299, endPoint y: 165, distance: 330.3
click at [299, 165] on div "Public Areas Need Help? Communication of Responsible Hospitality Strategy One o…" at bounding box center [572, 264] width 573 height 351
copy div "One of the common remarks of guests and distribution channels is that the hospi…"
click at [622, 497] on button "No" at bounding box center [605, 499] width 51 height 34
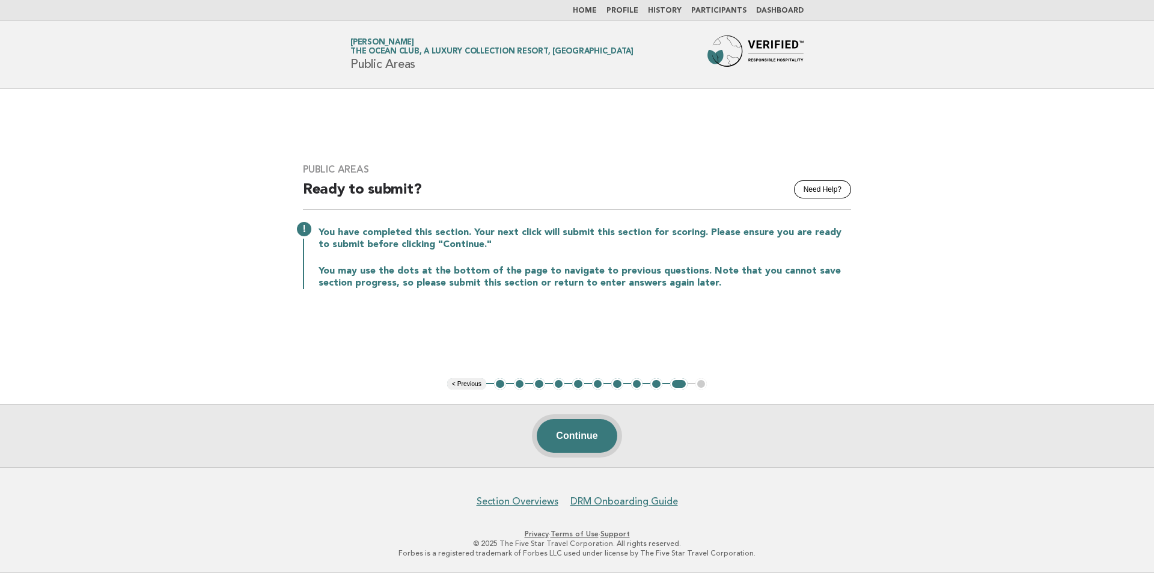
click at [595, 435] on button "Continue" at bounding box center [577, 436] width 80 height 34
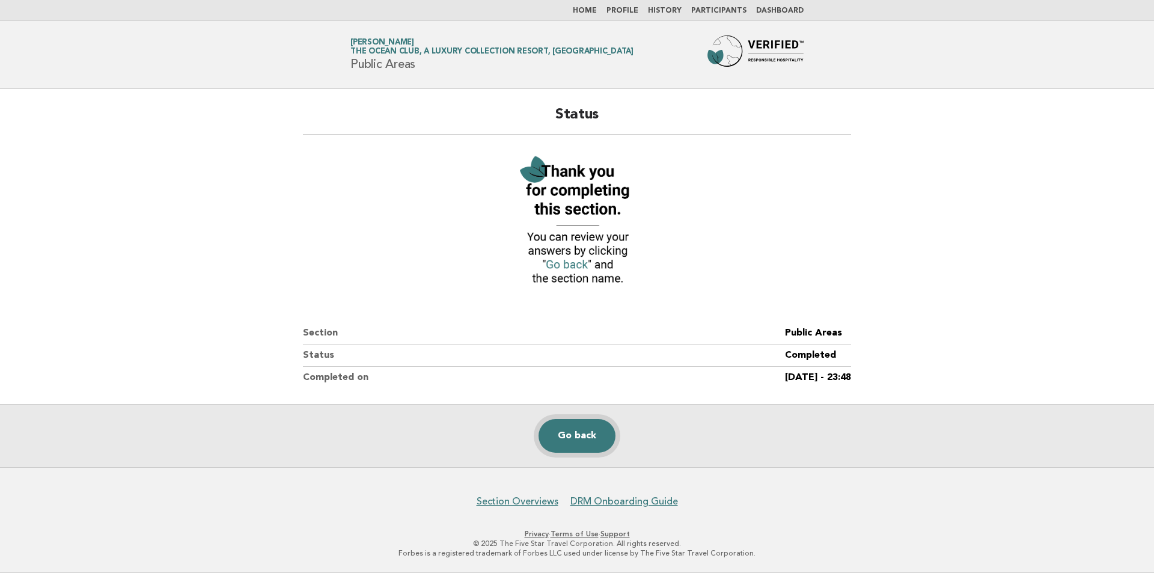
click at [602, 436] on link "Go back" at bounding box center [577, 436] width 77 height 34
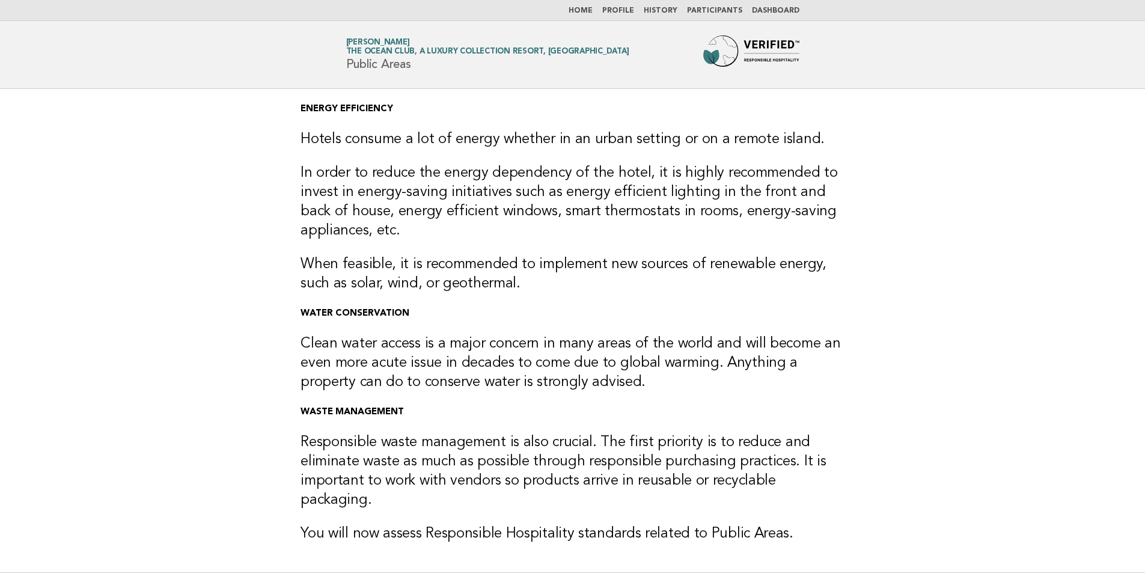
click at [593, 11] on link "Home" at bounding box center [581, 10] width 24 height 7
click at [771, 12] on link "Dashboard" at bounding box center [775, 10] width 47 height 7
